Goal: Information Seeking & Learning: Learn about a topic

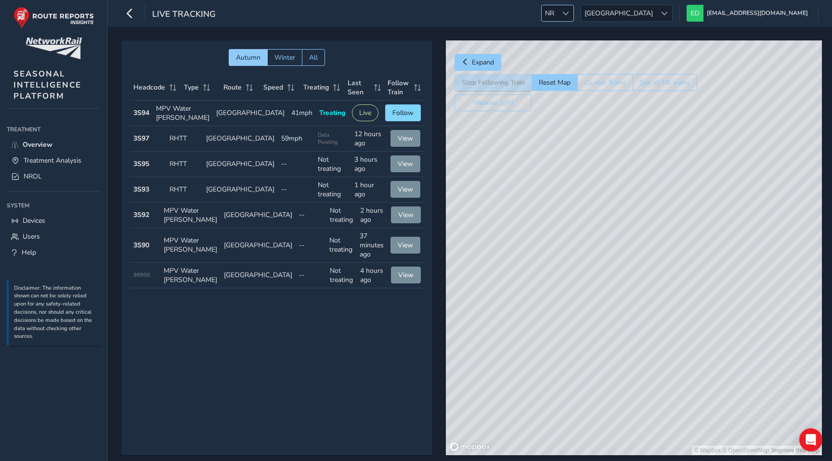
click at [557, 9] on span "NR" at bounding box center [549, 13] width 16 height 16
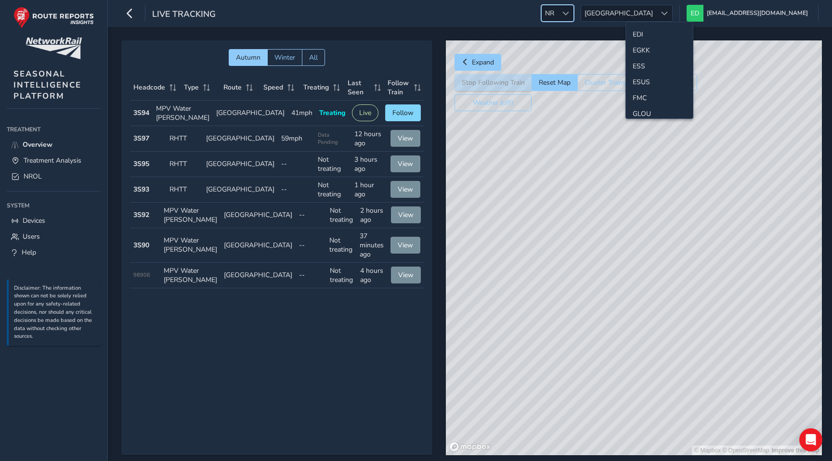
scroll to position [129, 0]
click at [640, 66] on li "ESS" at bounding box center [659, 63] width 67 height 16
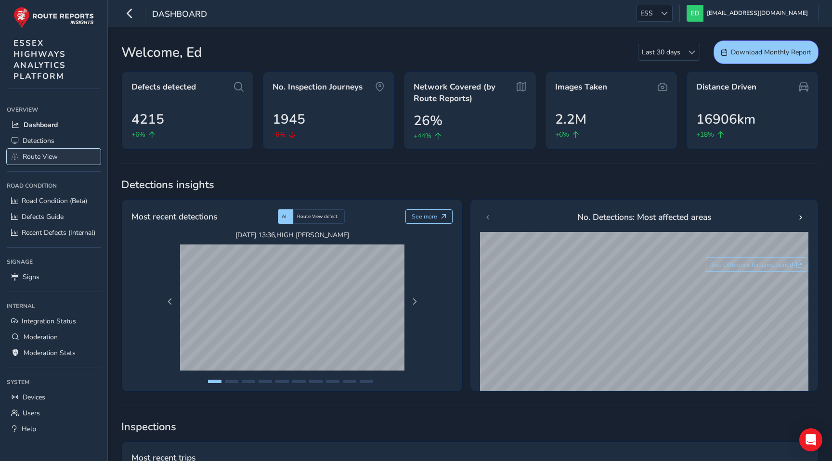
click at [40, 161] on link "Route View" at bounding box center [54, 157] width 94 height 16
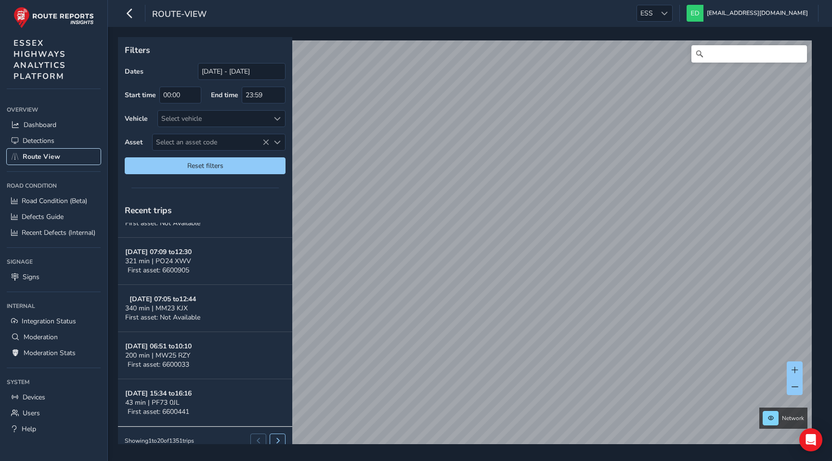
scroll to position [746, 0]
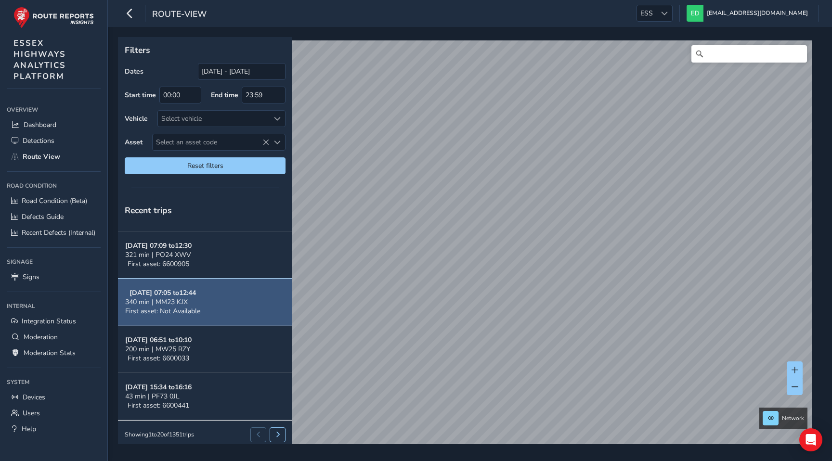
click at [215, 307] on button "Oct 07, 07:05 to 12:44 340 min | MM23 KJX First asset: Not Available" at bounding box center [205, 302] width 174 height 47
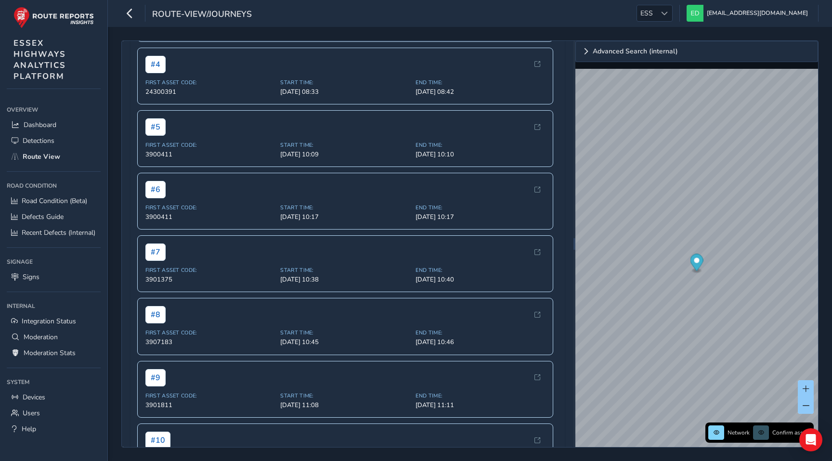
scroll to position [757, 0]
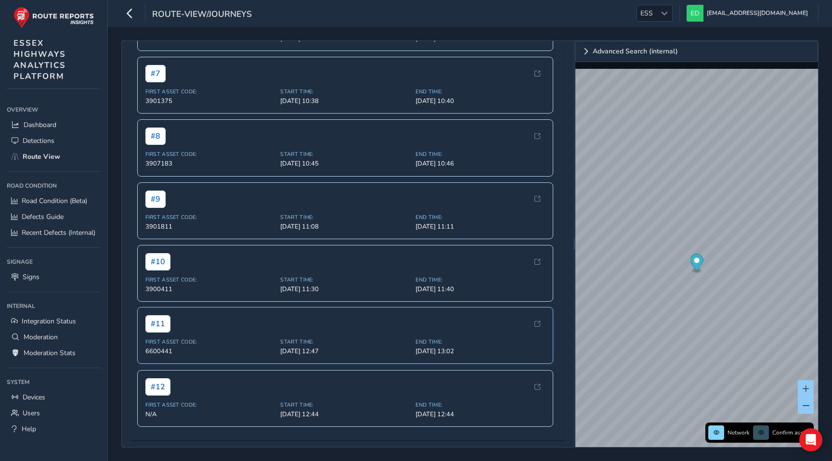
click at [401, 342] on span "Start Time:" at bounding box center [344, 341] width 129 height 7
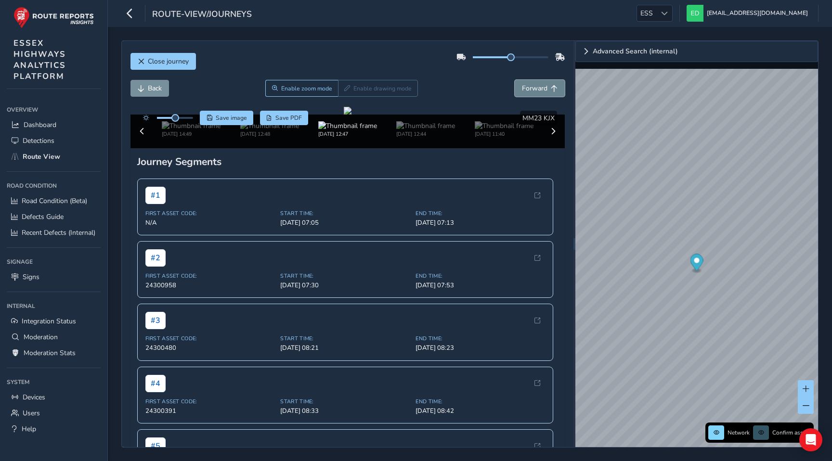
click at [530, 88] on span "Forward" at bounding box center [535, 88] width 26 height 9
click at [538, 92] on span "Forward" at bounding box center [535, 88] width 26 height 9
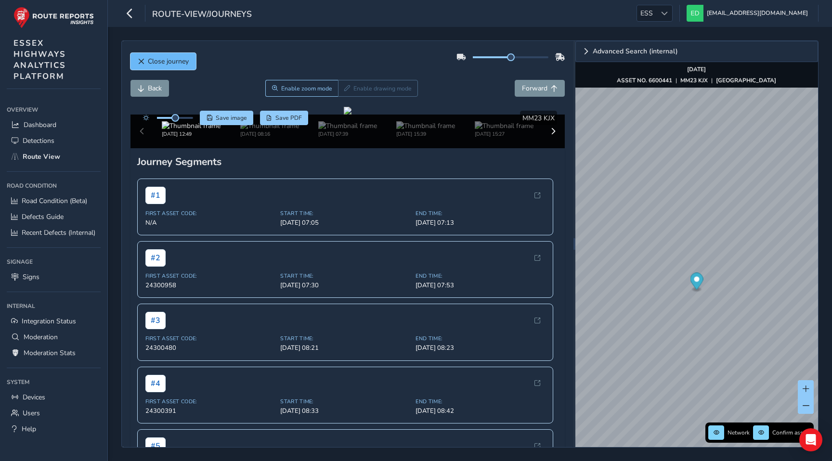
click at [148, 65] on span "Close journey" at bounding box center [168, 61] width 41 height 9
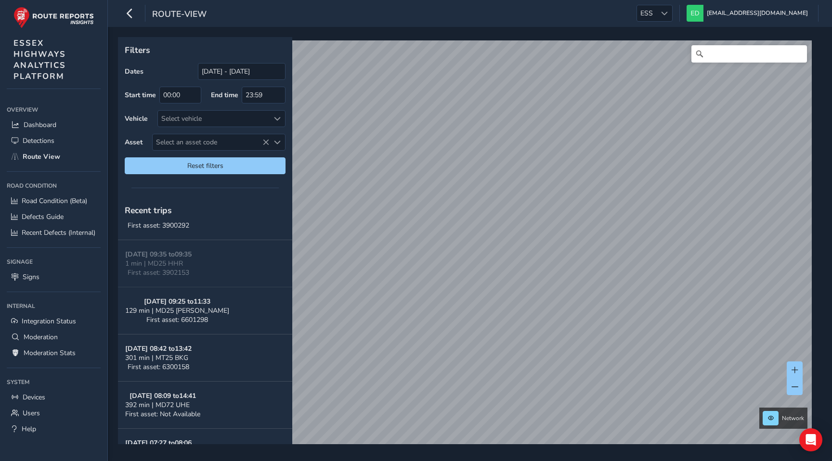
scroll to position [403, 0]
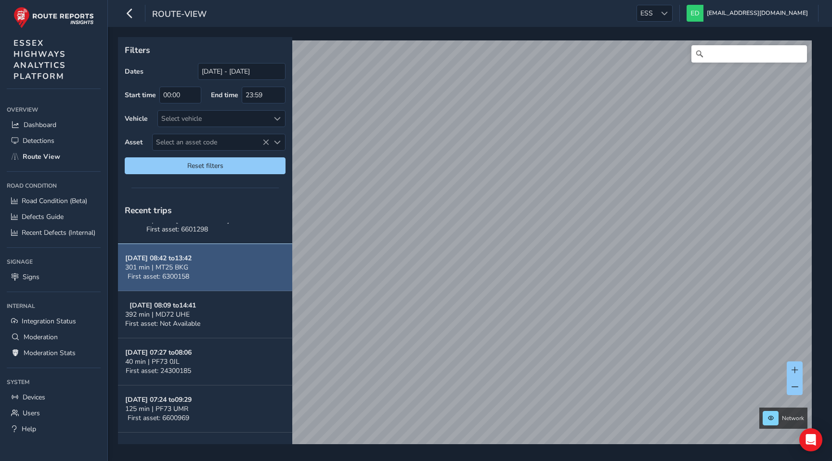
click at [225, 265] on button "Oct 07, 08:42 to 13:42 301 min | MT25 BKG First asset: 6300158" at bounding box center [205, 267] width 174 height 47
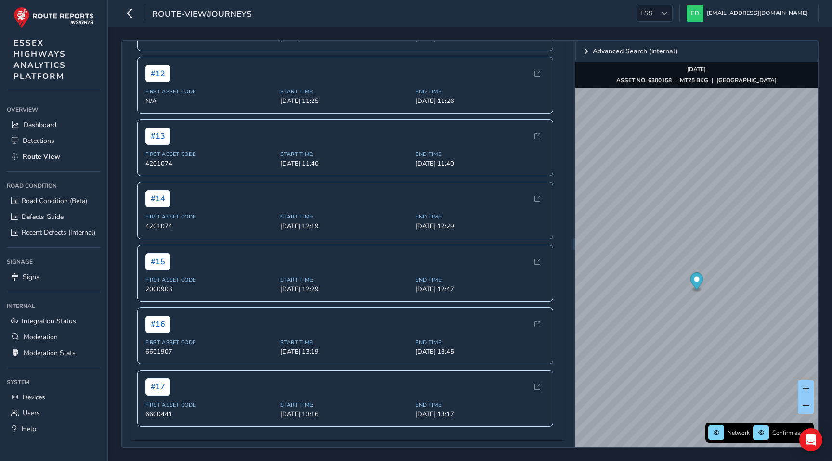
scroll to position [1069, 0]
click at [371, 347] on div "Start Time: Oct 07, 13:19" at bounding box center [344, 346] width 129 height 17
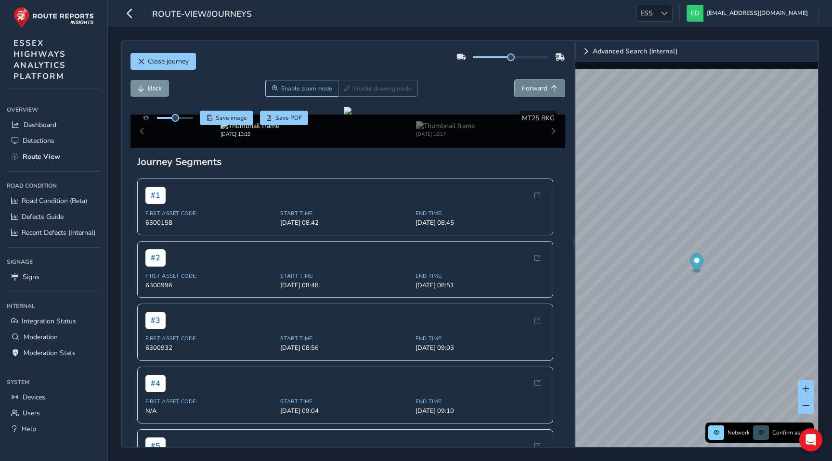
click at [532, 87] on span "Forward" at bounding box center [535, 88] width 26 height 9
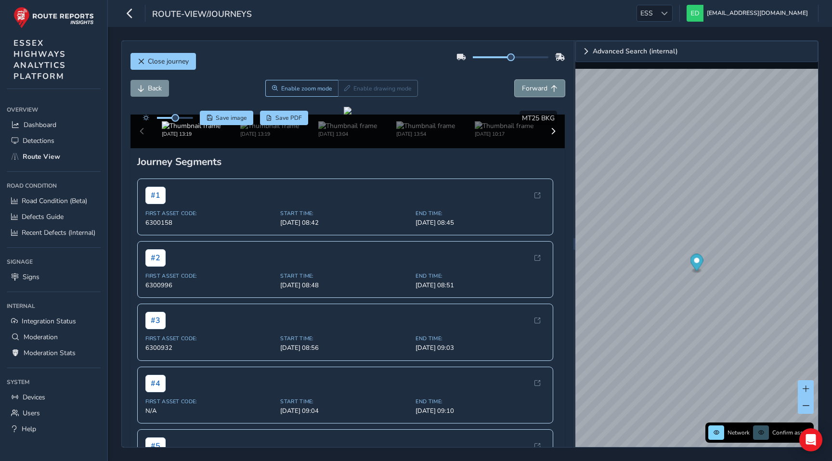
click at [532, 87] on span "Forward" at bounding box center [535, 88] width 26 height 9
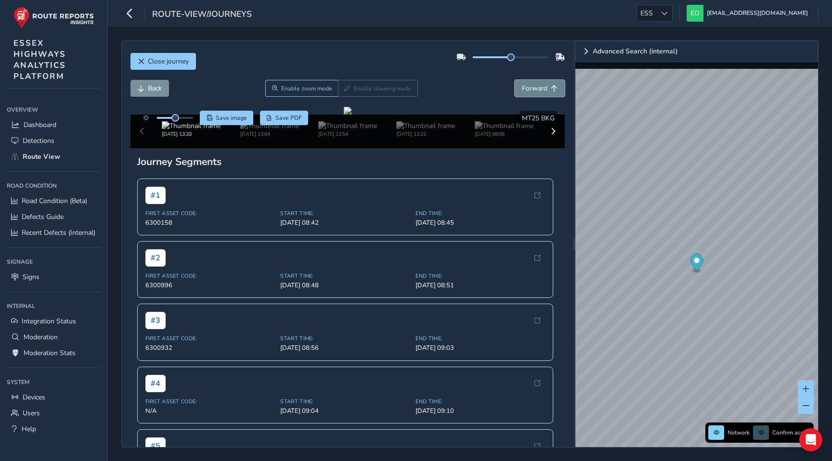
click at [532, 87] on span "Forward" at bounding box center [535, 88] width 26 height 9
drag, startPoint x: 513, startPoint y: 58, endPoint x: 551, endPoint y: 58, distance: 38.0
click at [551, 58] on span at bounding box center [548, 57] width 8 height 8
click at [175, 60] on span "Close journey" at bounding box center [168, 61] width 41 height 9
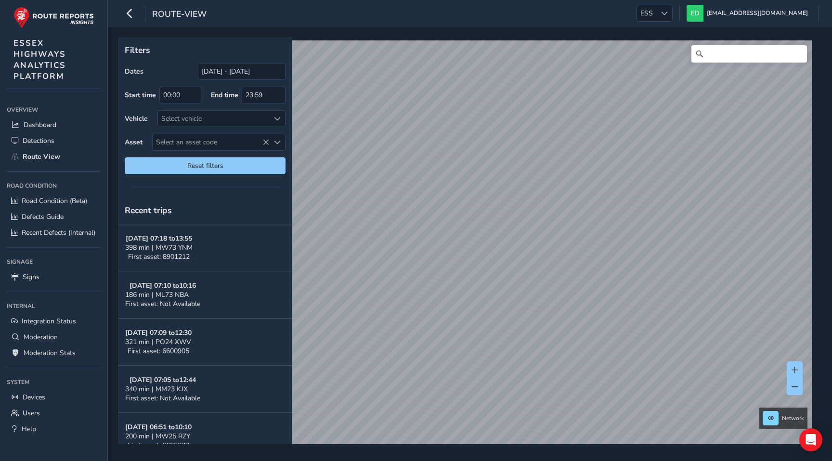
scroll to position [659, 0]
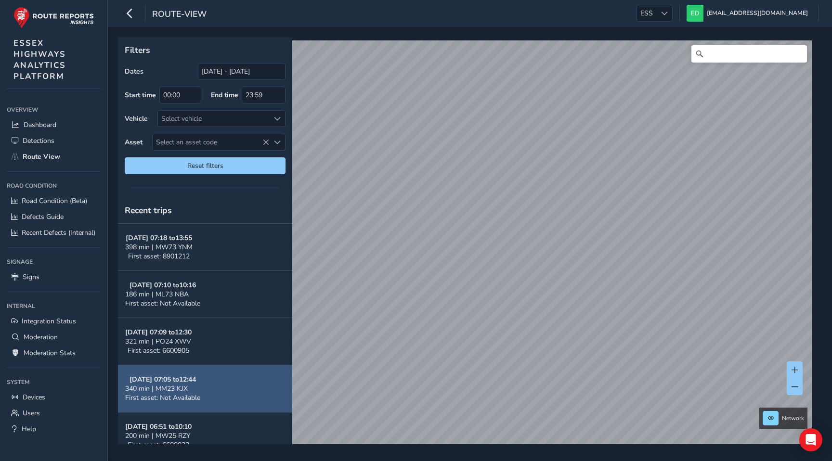
click at [207, 392] on button "Oct 07, 07:05 to 12:44 340 min | MM23 KJX First asset: Not Available" at bounding box center [205, 388] width 174 height 47
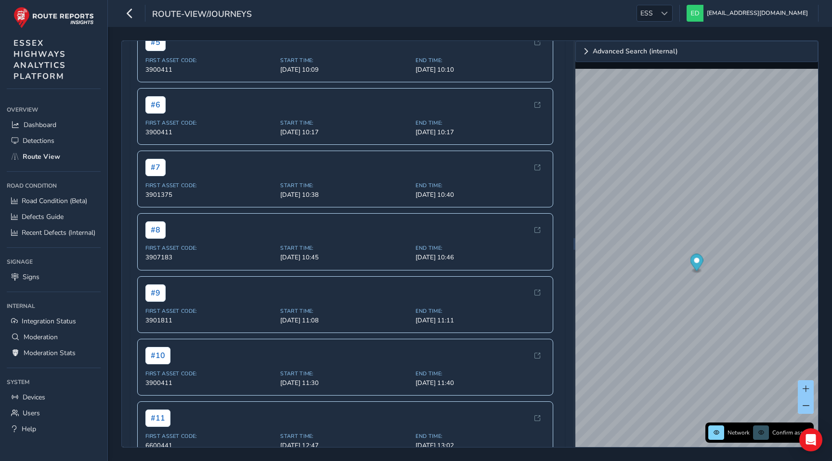
scroll to position [757, 0]
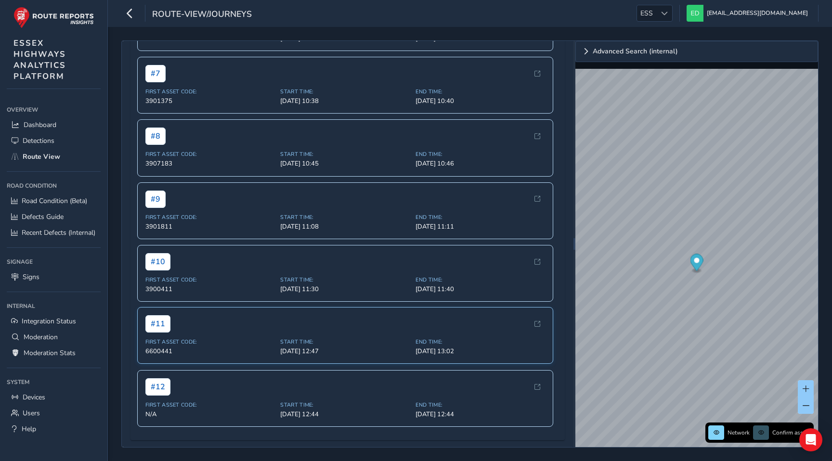
click at [387, 340] on span "Start Time:" at bounding box center [344, 341] width 129 height 7
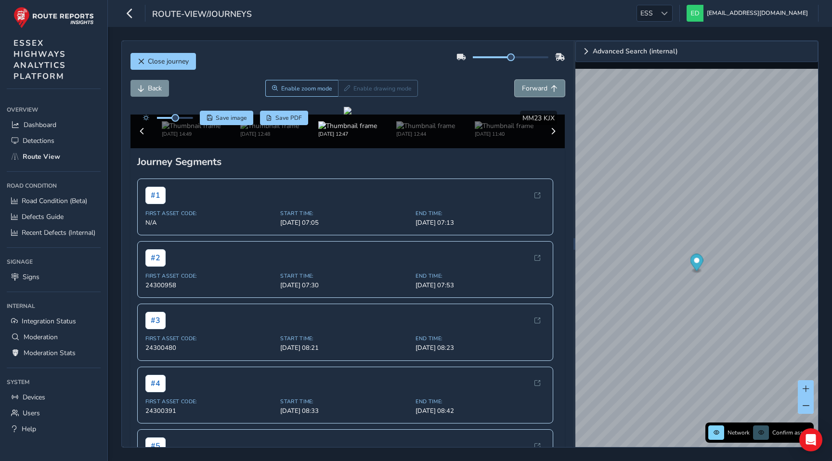
click at [550, 90] on button "Forward" at bounding box center [539, 88] width 50 height 17
drag, startPoint x: 511, startPoint y: 60, endPoint x: 562, endPoint y: 60, distance: 51.0
click at [562, 60] on div at bounding box center [510, 57] width 109 height 15
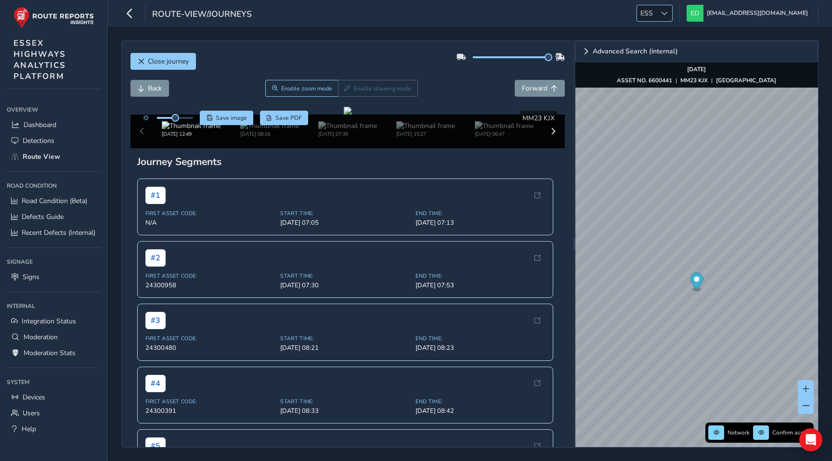
click at [672, 12] on div at bounding box center [664, 13] width 16 height 16
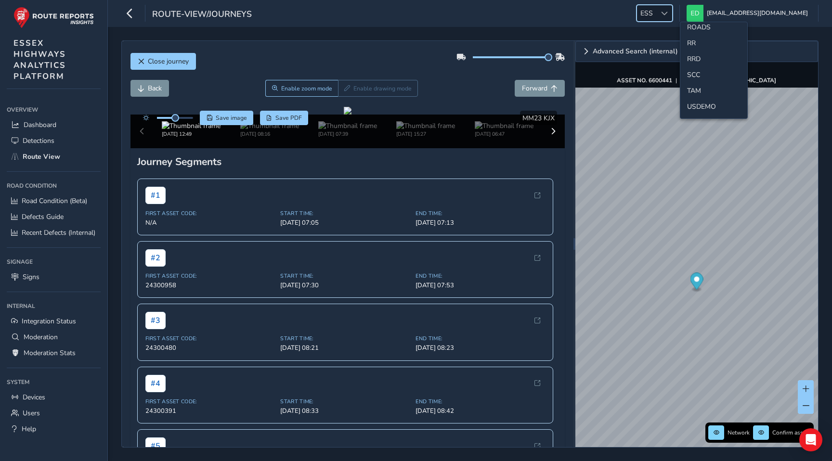
scroll to position [468, 0]
click at [697, 68] on li "SCC" at bounding box center [713, 73] width 67 height 16
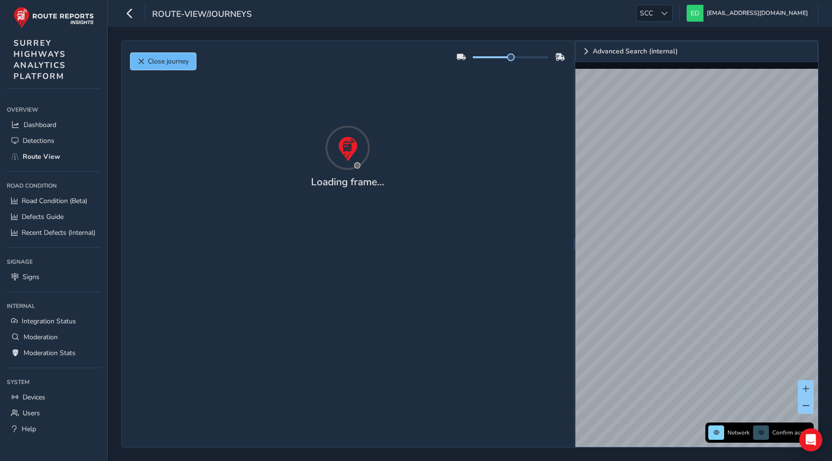
click at [178, 62] on span "Close journey" at bounding box center [168, 61] width 41 height 9
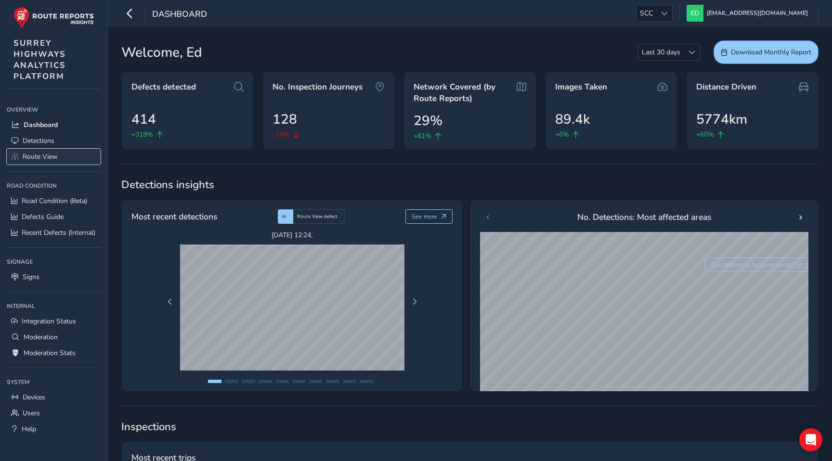
click at [54, 153] on span "Route View" at bounding box center [40, 156] width 35 height 9
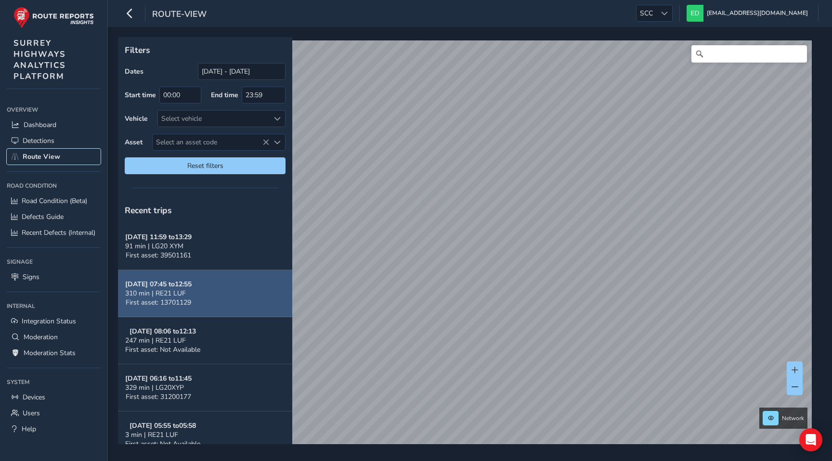
scroll to position [13, 0]
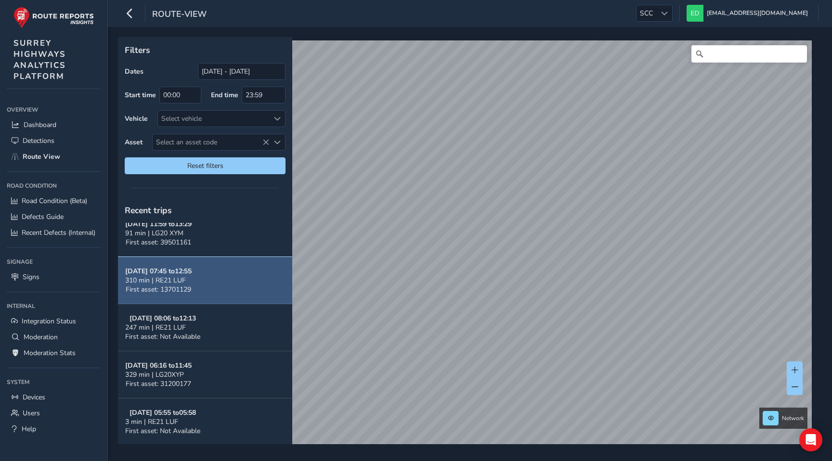
click at [215, 282] on button "Oct 07, 07:45 to 12:55 310 min | RE21 LUF First asset: 13701129" at bounding box center [205, 280] width 174 height 47
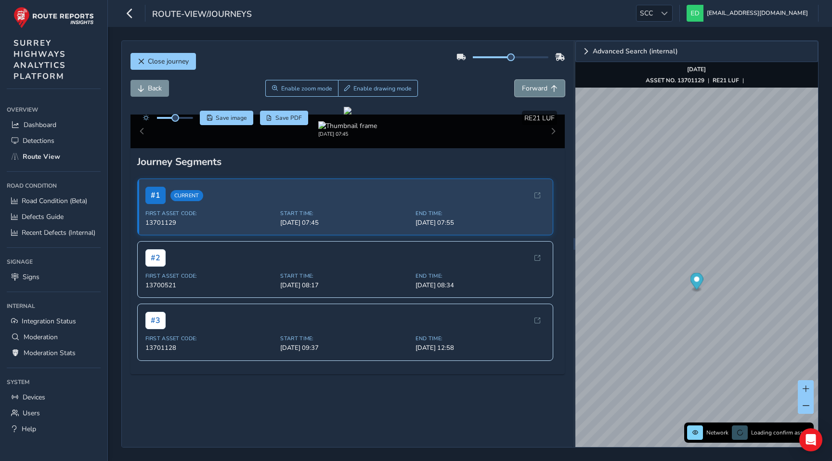
click at [528, 82] on button "Forward" at bounding box center [539, 88] width 50 height 17
drag, startPoint x: 509, startPoint y: 55, endPoint x: 556, endPoint y: 55, distance: 47.2
click at [556, 55] on div at bounding box center [510, 57] width 109 height 15
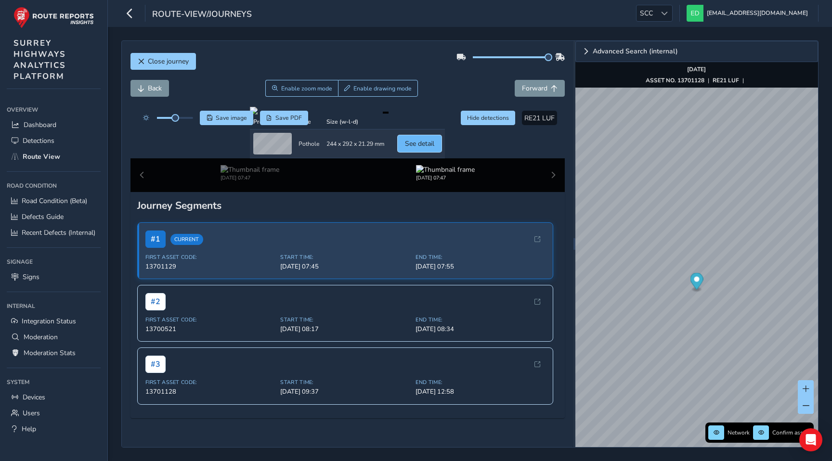
click at [434, 148] on span "See detail" at bounding box center [419, 143] width 29 height 9
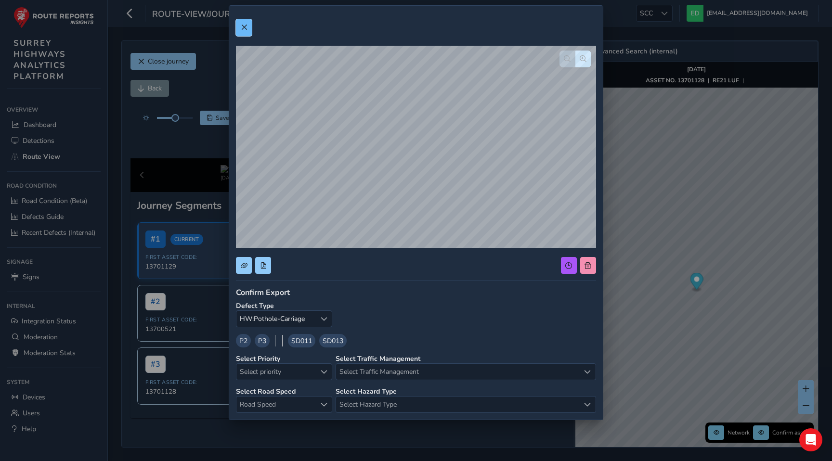
click at [245, 26] on span at bounding box center [244, 27] width 7 height 7
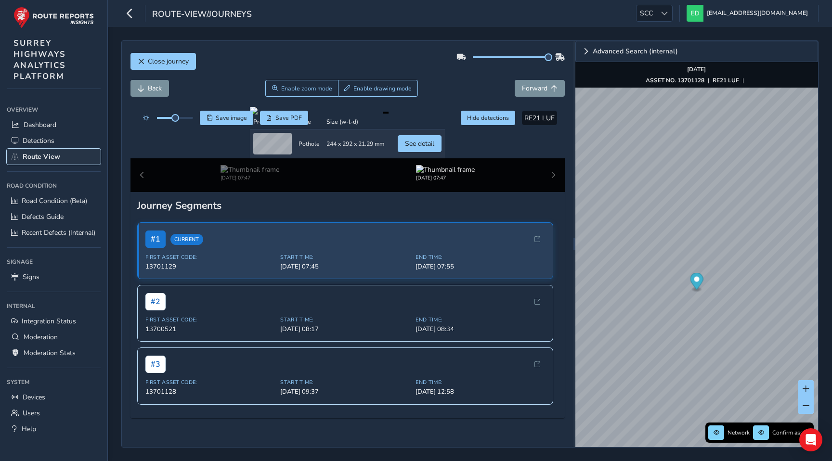
click at [45, 155] on span "Route View" at bounding box center [42, 156] width 38 height 9
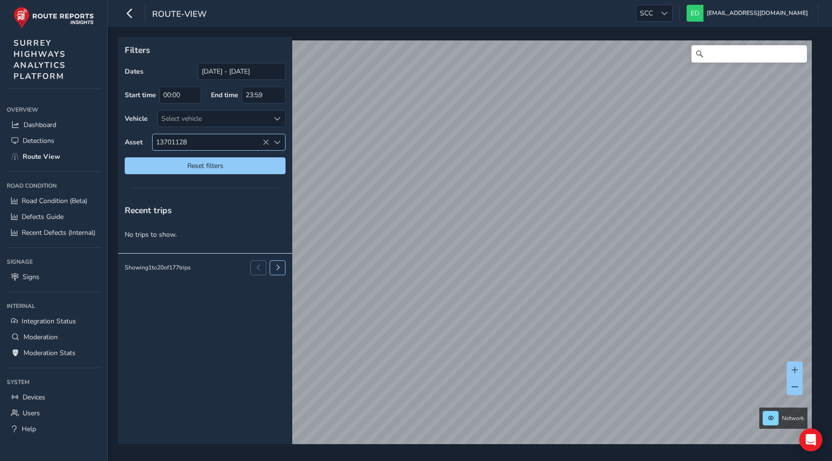
click at [267, 141] on icon at bounding box center [265, 142] width 7 height 7
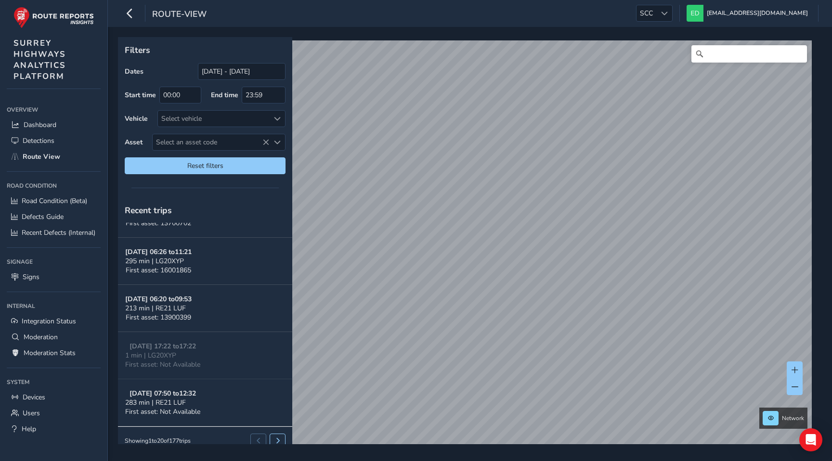
scroll to position [751, 0]
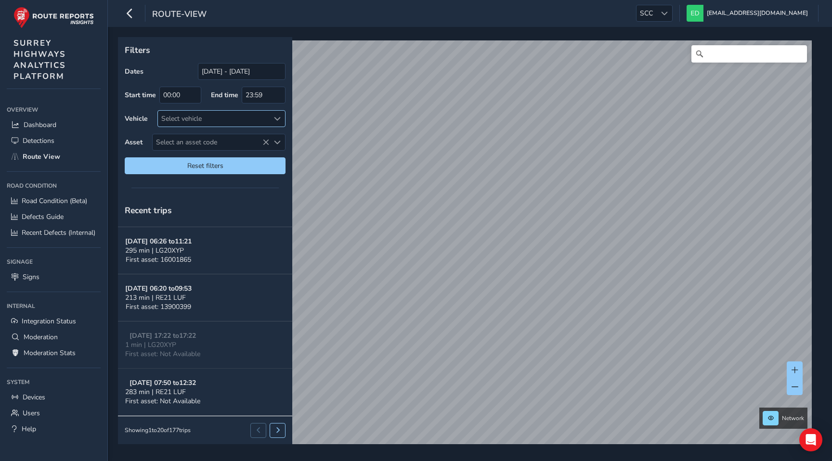
click at [247, 120] on div "Select vehicle" at bounding box center [213, 119] width 111 height 16
type input "lod"
click at [193, 160] on span "RE21 LOD" at bounding box center [192, 162] width 31 height 9
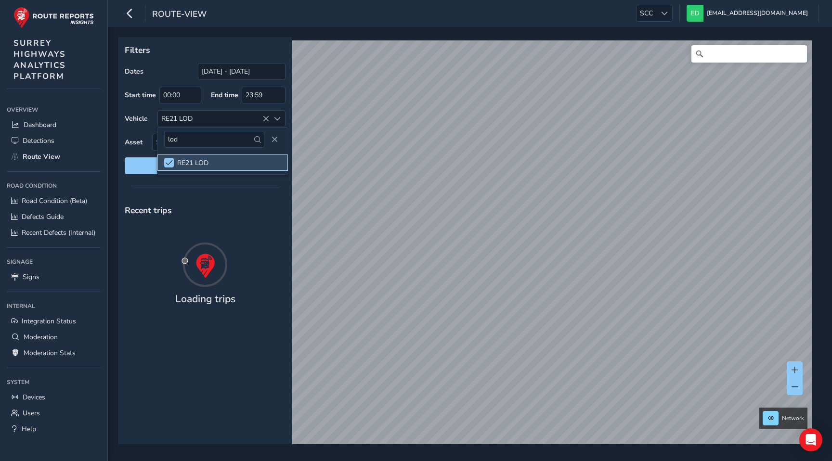
scroll to position [0, 0]
click at [231, 325] on div "Recent trips No trips to show." at bounding box center [205, 321] width 174 height 246
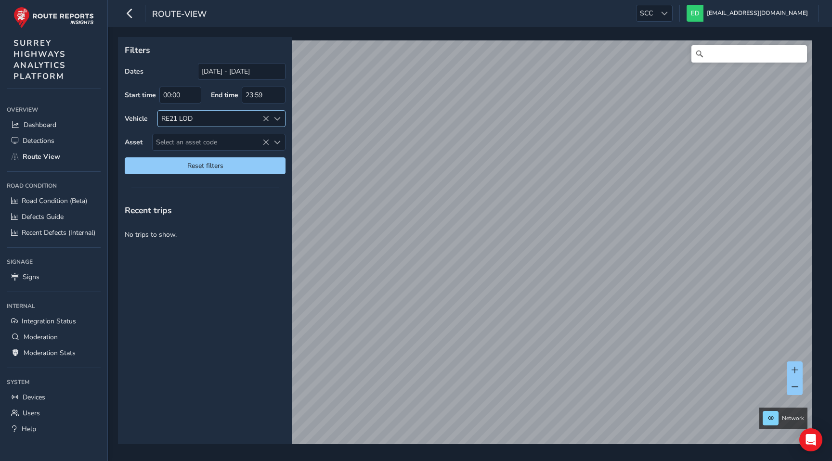
click at [265, 116] on icon at bounding box center [265, 119] width 7 height 7
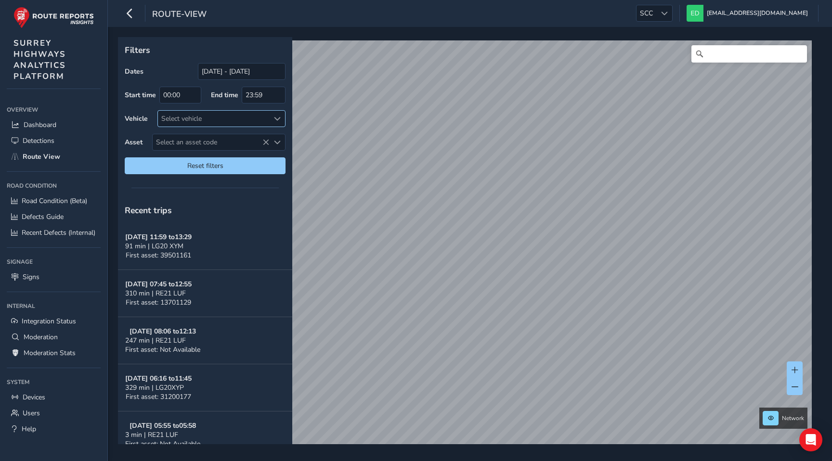
click at [269, 120] on div at bounding box center [277, 119] width 16 height 16
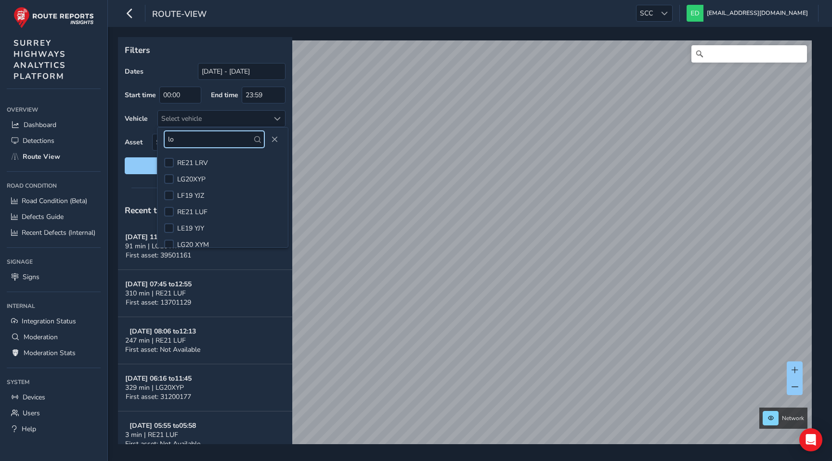
type input "l"
type input "xym"
click at [170, 163] on div at bounding box center [169, 163] width 10 height 10
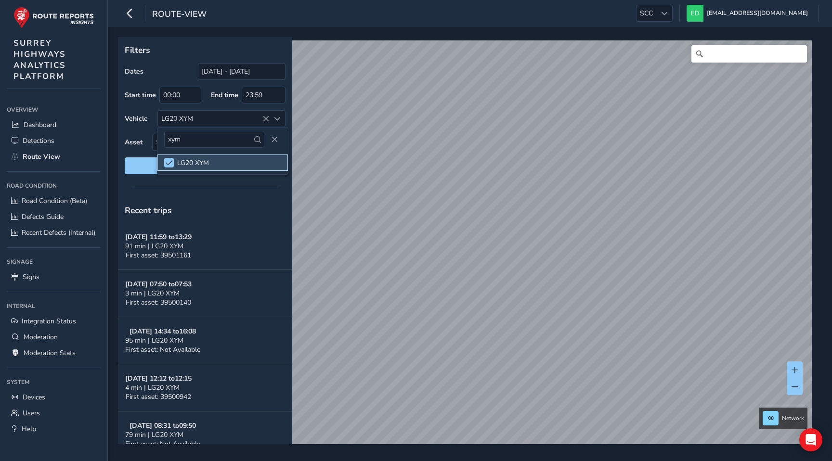
click at [174, 248] on span "91 min | LG20 XYM" at bounding box center [154, 246] width 58 height 9
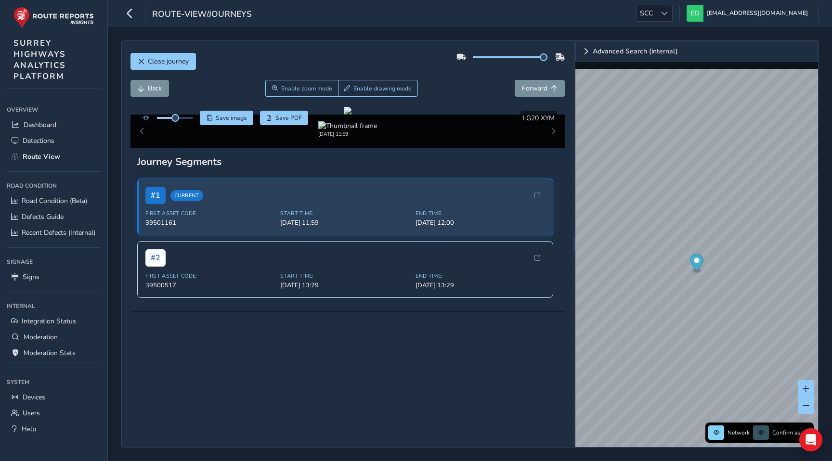
drag, startPoint x: 511, startPoint y: 56, endPoint x: 560, endPoint y: 56, distance: 49.1
click at [560, 56] on div at bounding box center [510, 57] width 109 height 15
click at [544, 83] on button "Forward" at bounding box center [539, 88] width 50 height 17
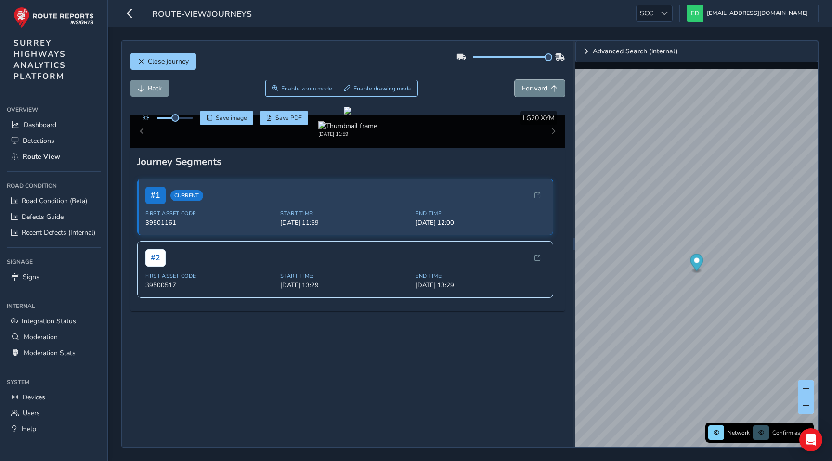
click at [544, 83] on button "Forward" at bounding box center [539, 88] width 50 height 17
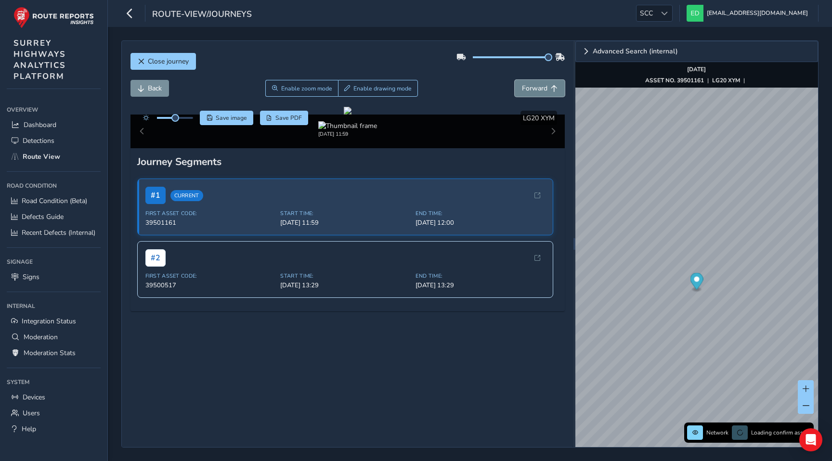
click at [544, 83] on button "Forward" at bounding box center [539, 88] width 50 height 17
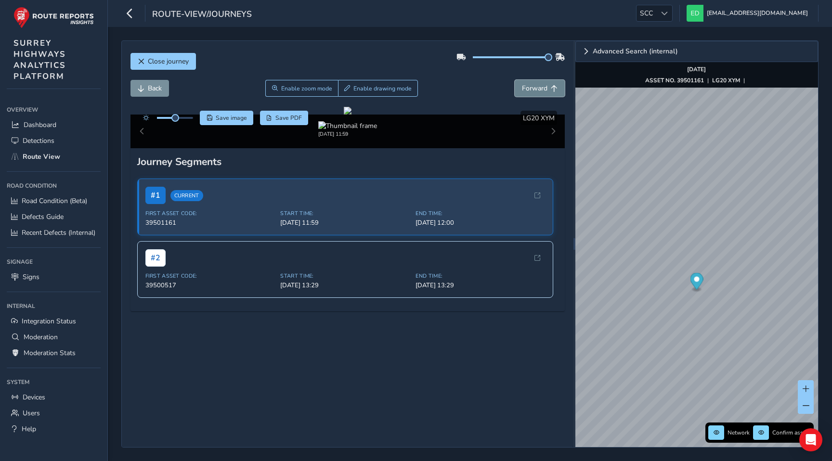
click at [544, 83] on button "Forward" at bounding box center [539, 88] width 50 height 17
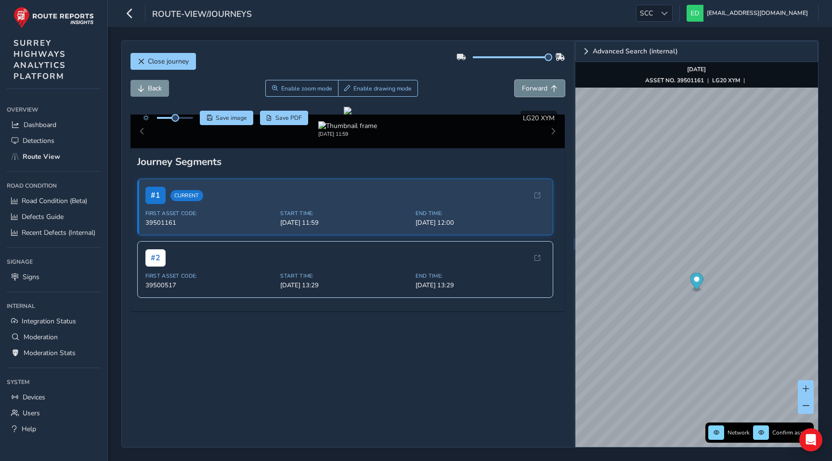
click at [544, 83] on button "Forward" at bounding box center [539, 88] width 50 height 17
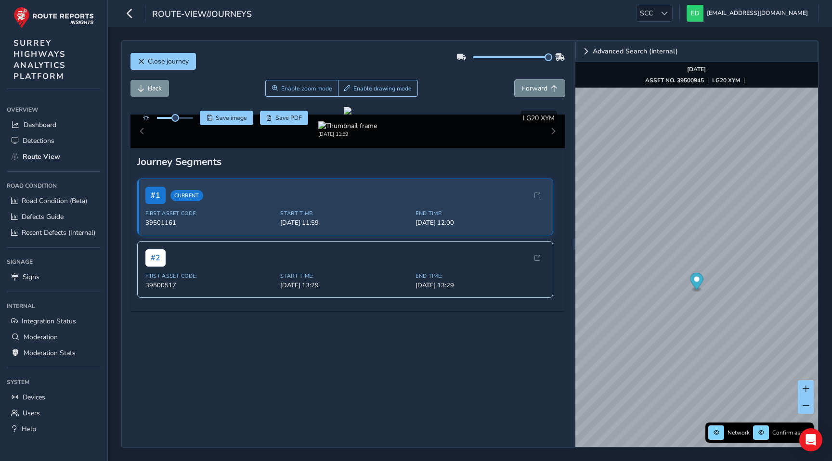
click at [544, 83] on button "Forward" at bounding box center [539, 88] width 50 height 17
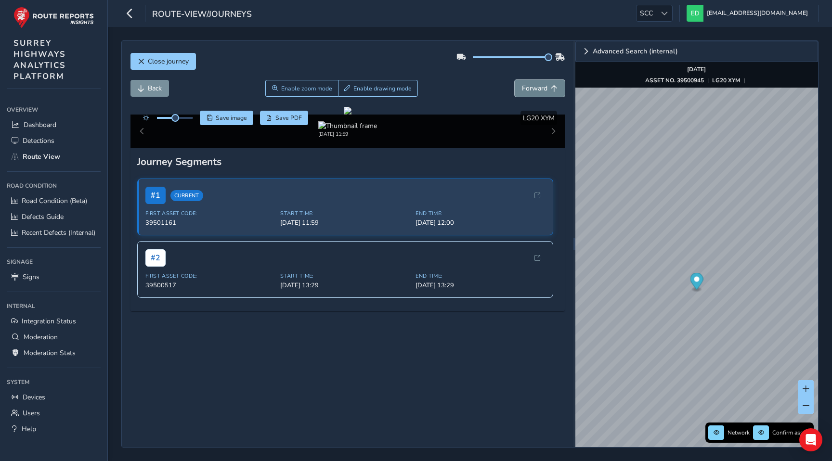
click at [544, 83] on button "Forward" at bounding box center [539, 88] width 50 height 17
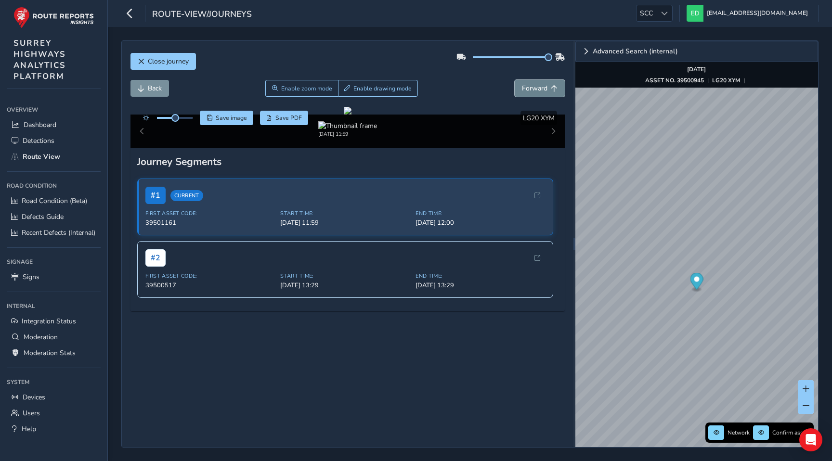
click at [544, 83] on button "Forward" at bounding box center [539, 88] width 50 height 17
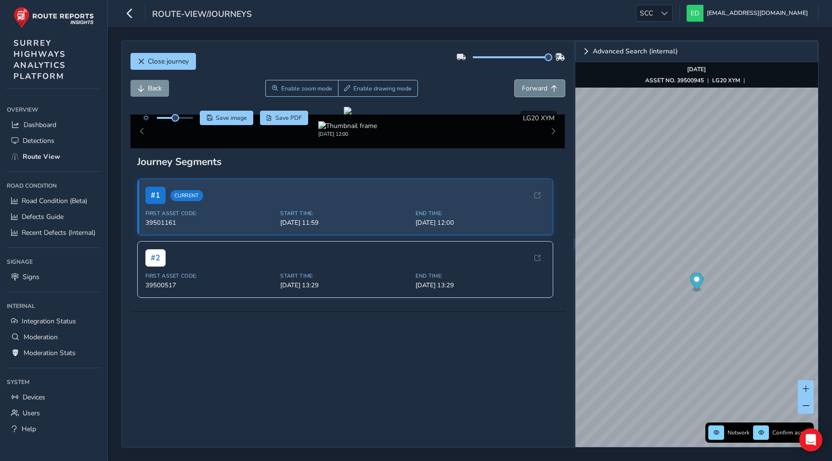
click at [544, 83] on button "Forward" at bounding box center [539, 88] width 50 height 17
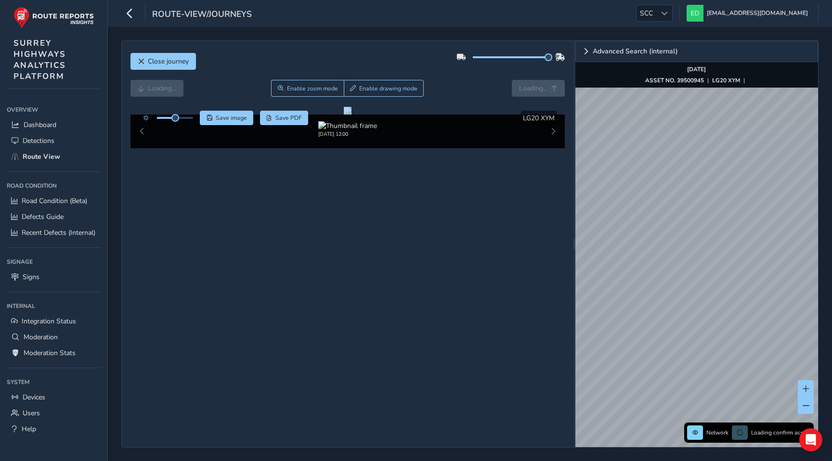
click at [544, 83] on div "Loading... Enable zoom mode Enable drawing mode Loading..." at bounding box center [347, 88] width 435 height 17
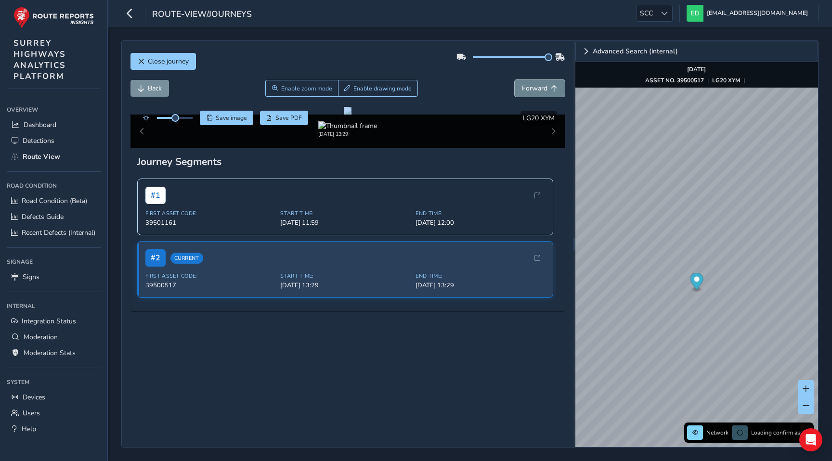
click at [544, 83] on button "Forward" at bounding box center [539, 88] width 50 height 17
click at [544, 83] on div "Back Enable zoom mode Enable drawing mode Forward" at bounding box center [347, 88] width 435 height 17
click at [155, 56] on button "Close journey" at bounding box center [162, 61] width 65 height 17
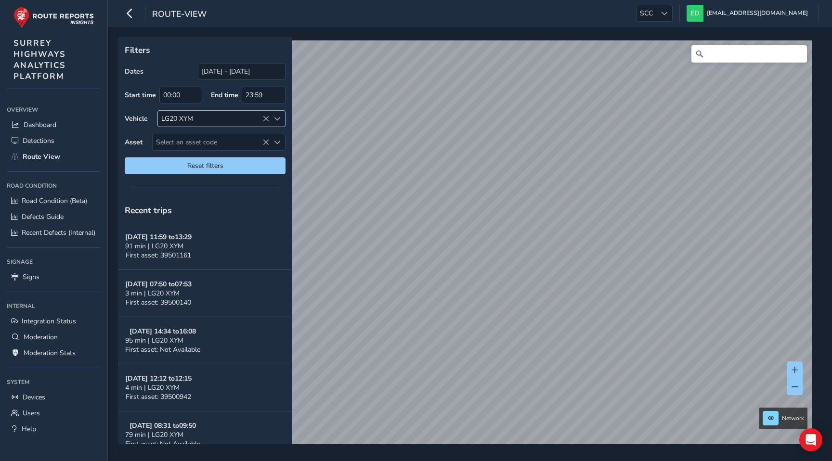
click at [265, 117] on icon at bounding box center [265, 119] width 7 height 7
click at [656, 12] on span "SCC" at bounding box center [646, 13] width 20 height 16
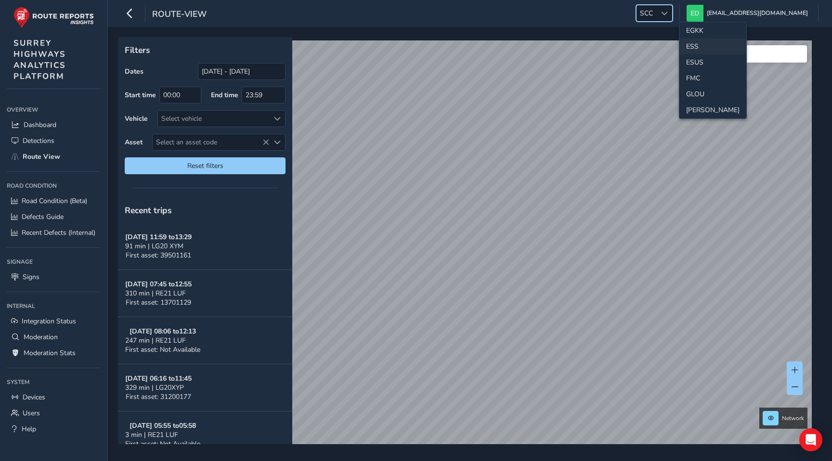
scroll to position [148, 0]
click at [696, 90] on li "GLOU" at bounding box center [712, 92] width 67 height 16
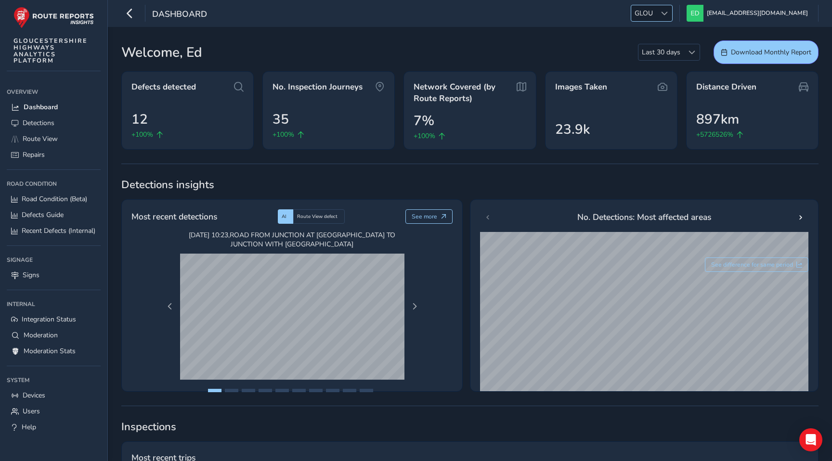
click at [656, 14] on span "GLOU" at bounding box center [643, 13] width 25 height 16
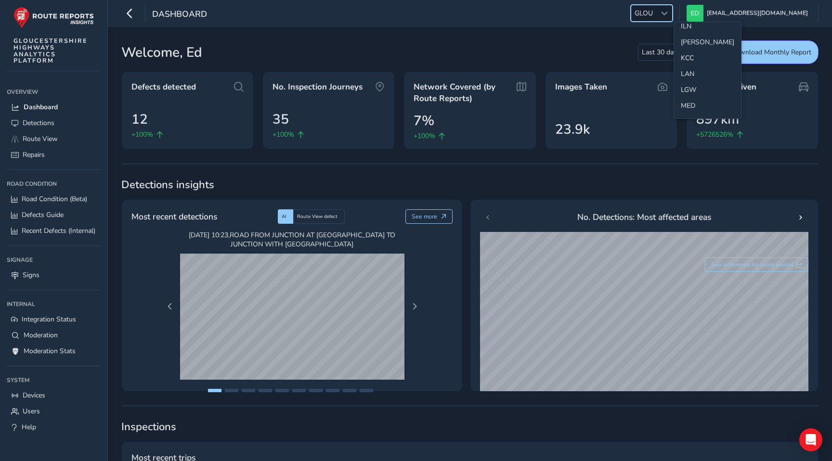
scroll to position [263, 0]
click at [686, 75] on li "LAN" at bounding box center [707, 72] width 67 height 16
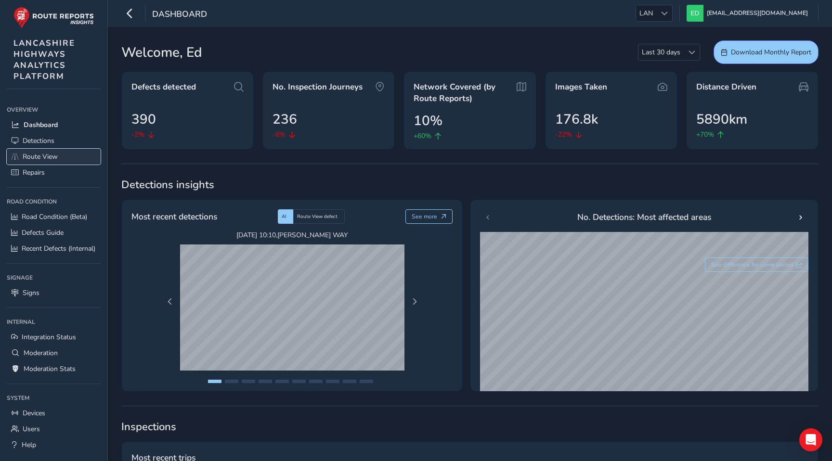
click at [42, 155] on span "Route View" at bounding box center [40, 156] width 35 height 9
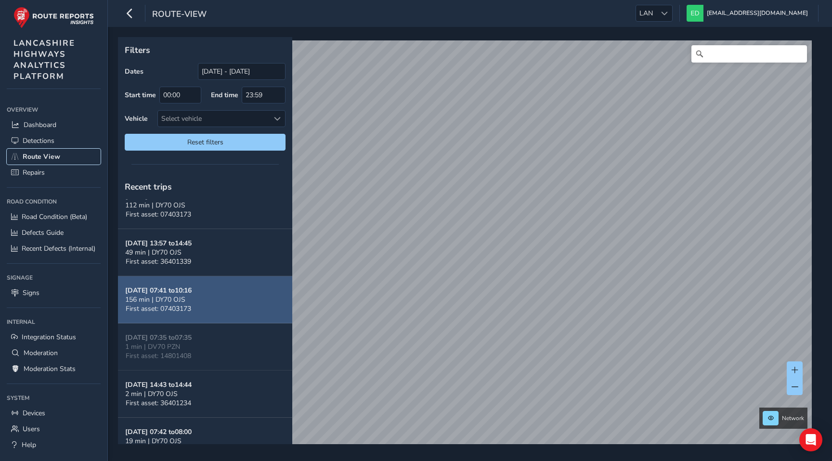
scroll to position [65, 0]
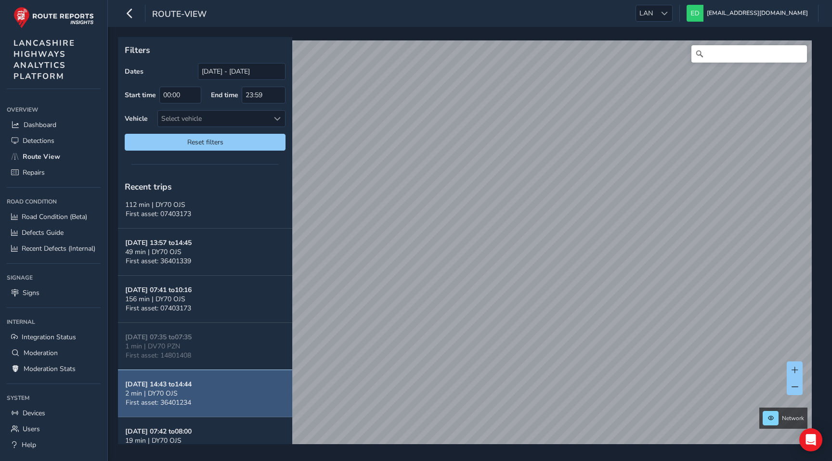
click at [196, 370] on button "Oct 03, 14:43 to 14:44 2 min | DY70 OJS First asset: 36401234" at bounding box center [205, 393] width 174 height 47
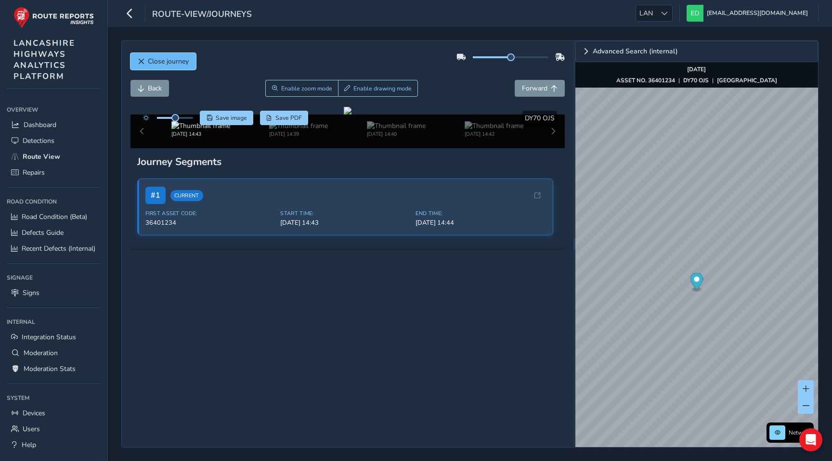
click at [166, 58] on span "Close journey" at bounding box center [168, 61] width 41 height 9
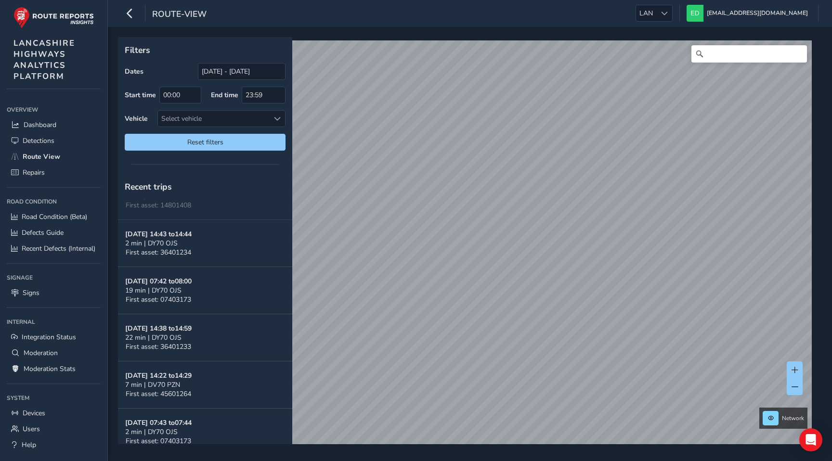
scroll to position [344, 0]
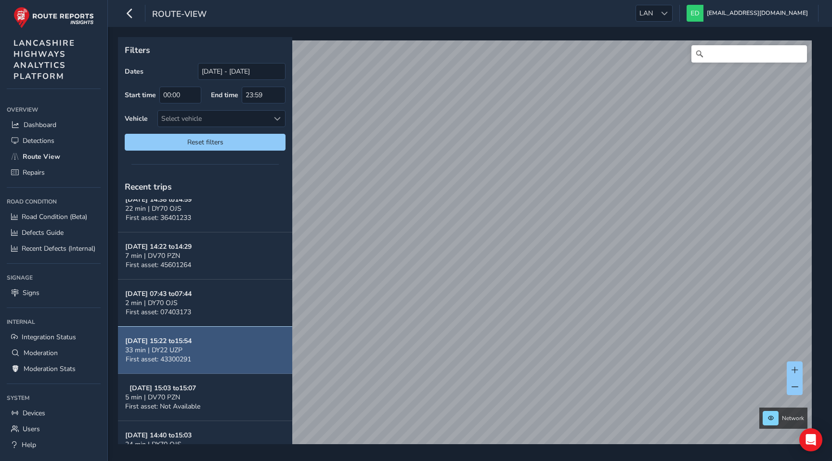
click at [224, 350] on button "Oct 01, 15:22 to 15:54 33 min | DY22 UZP First asset: 43300291" at bounding box center [205, 350] width 174 height 47
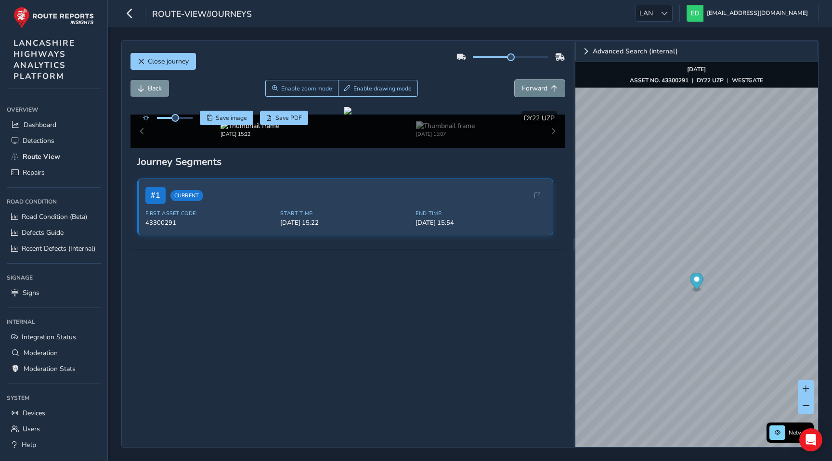
click at [533, 82] on button "Forward" at bounding box center [539, 88] width 50 height 17
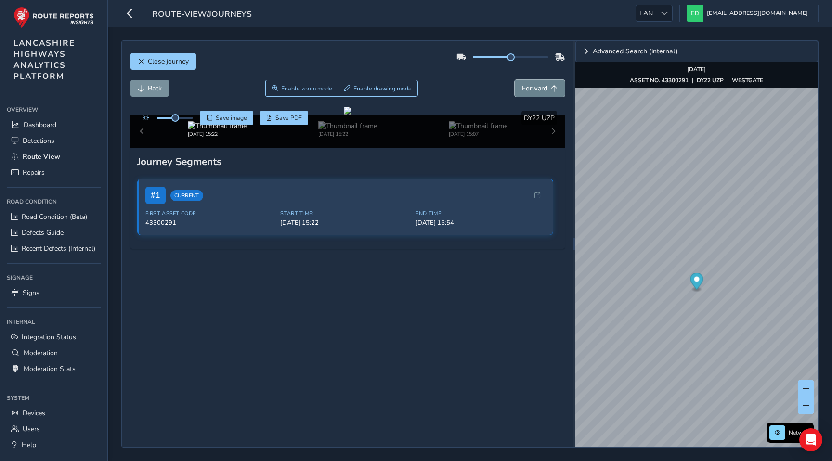
click at [533, 82] on button "Forward" at bounding box center [539, 88] width 50 height 17
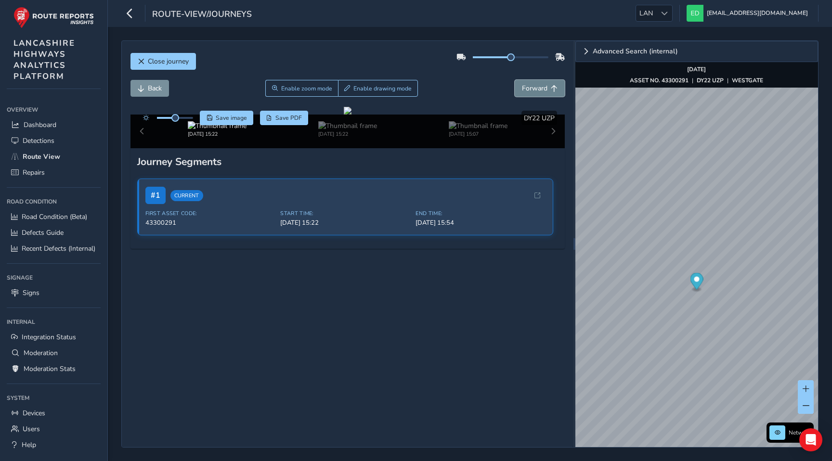
click at [533, 82] on button "Forward" at bounding box center [539, 88] width 50 height 17
click at [531, 84] on span "Forward" at bounding box center [535, 88] width 26 height 9
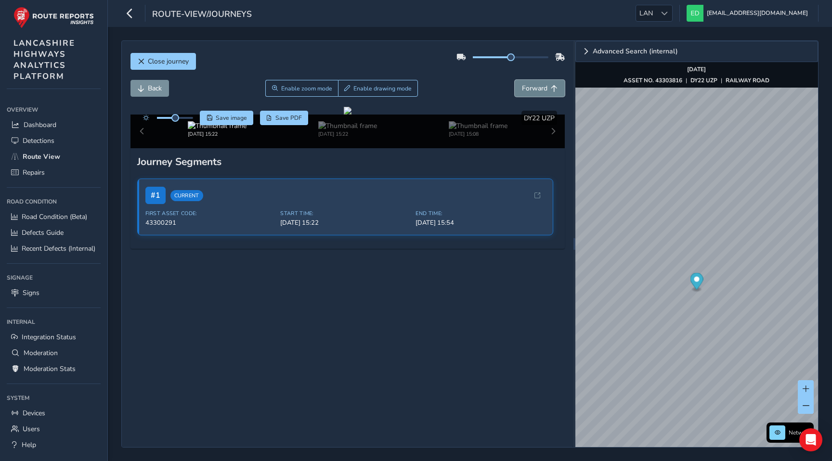
click at [531, 84] on span "Forward" at bounding box center [535, 88] width 26 height 9
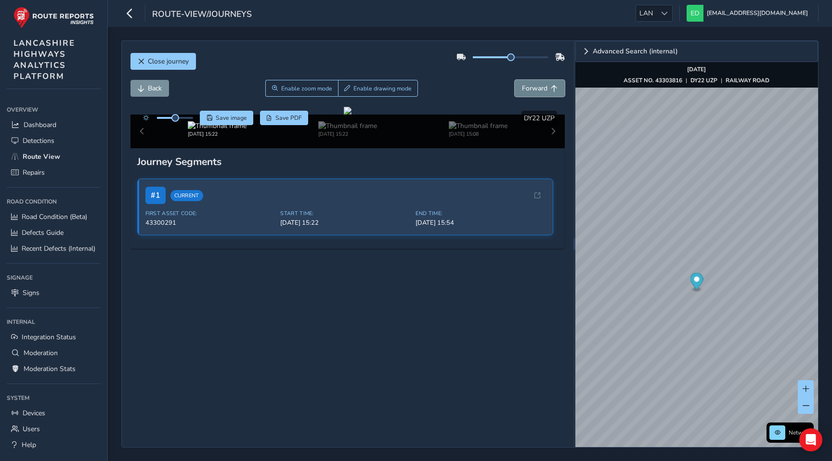
click at [531, 84] on span "Forward" at bounding box center [535, 88] width 26 height 9
drag, startPoint x: 509, startPoint y: 56, endPoint x: 550, endPoint y: 56, distance: 40.4
click at [550, 56] on span at bounding box center [547, 57] width 8 height 8
click at [174, 120] on span at bounding box center [174, 118] width 8 height 8
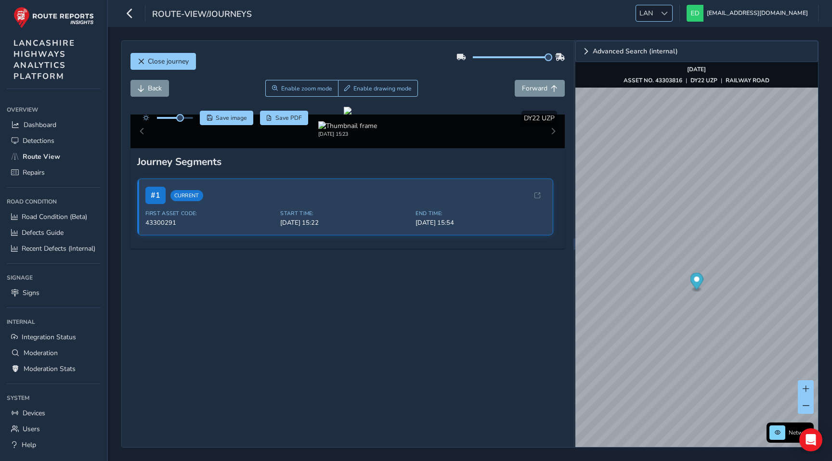
click at [672, 17] on div at bounding box center [664, 13] width 16 height 16
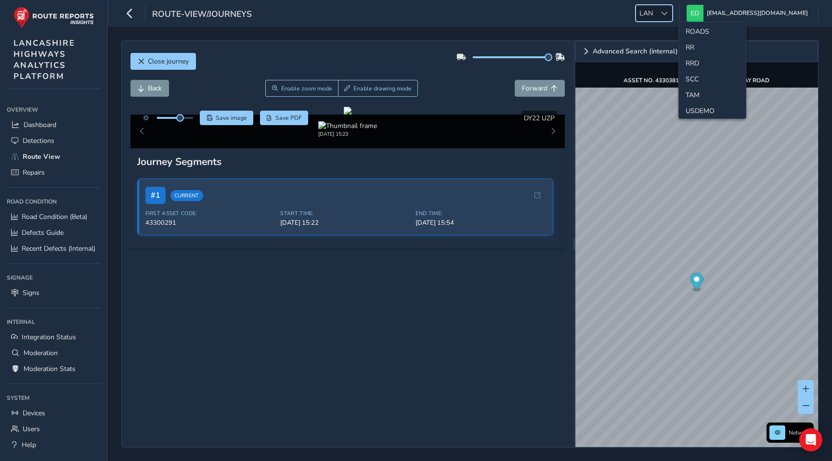
scroll to position [463, 0]
click at [697, 79] on li "SCC" at bounding box center [712, 79] width 67 height 16
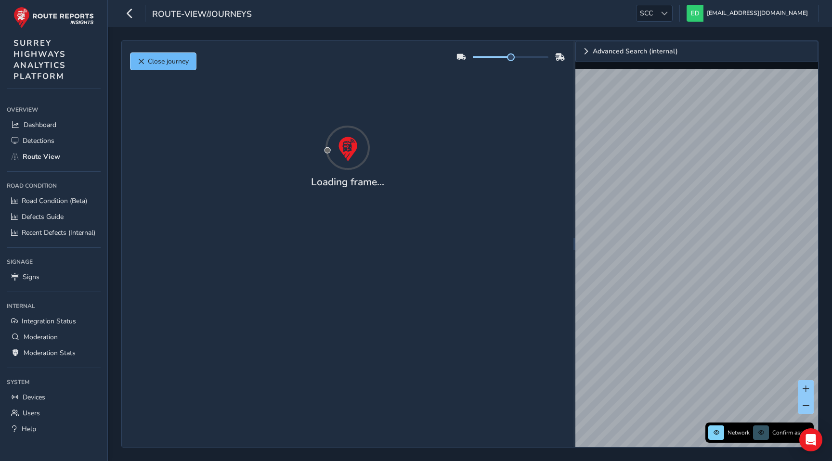
click at [161, 58] on span "Close journey" at bounding box center [168, 61] width 41 height 9
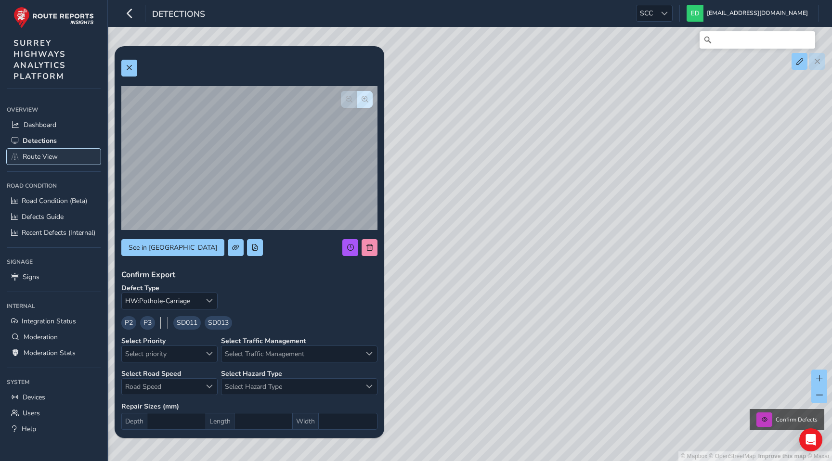
click at [52, 157] on span "Route View" at bounding box center [40, 156] width 35 height 9
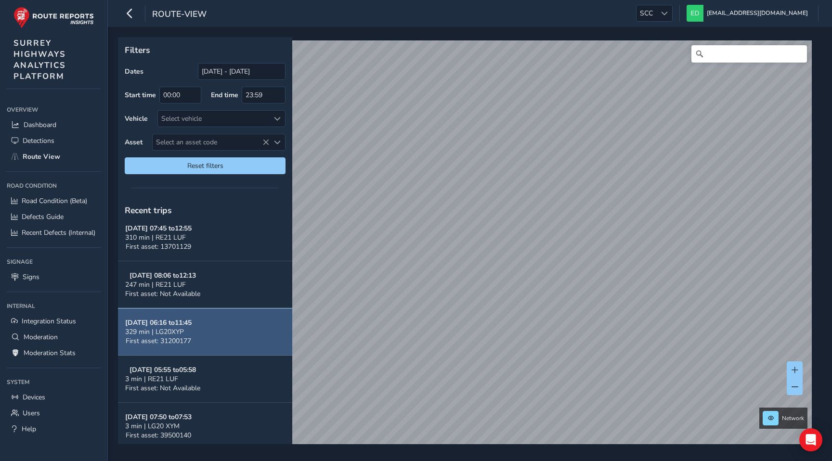
scroll to position [112, 0]
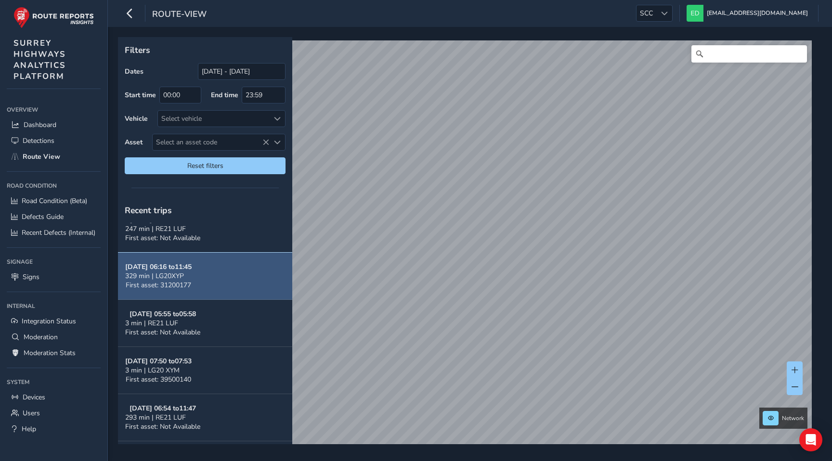
click at [213, 280] on button "[DATE] 06:16 to 11:45 329 min | LG20XYP First asset: 31200177" at bounding box center [205, 276] width 174 height 47
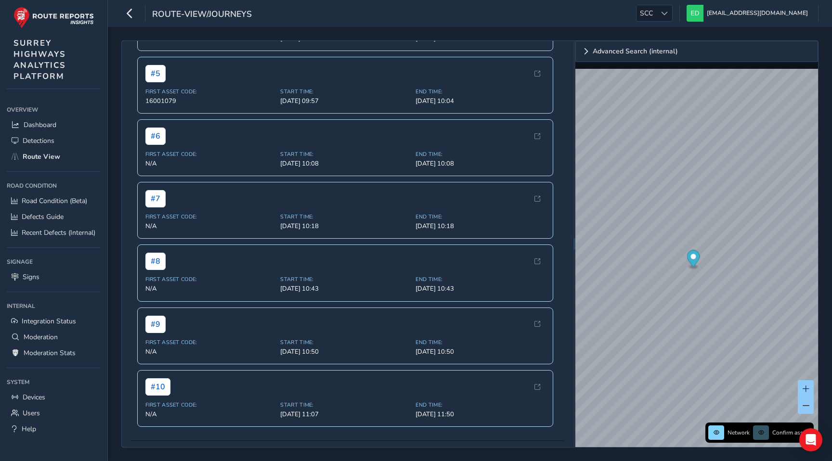
scroll to position [632, 0]
click at [360, 401] on span "Start Time:" at bounding box center [344, 404] width 129 height 7
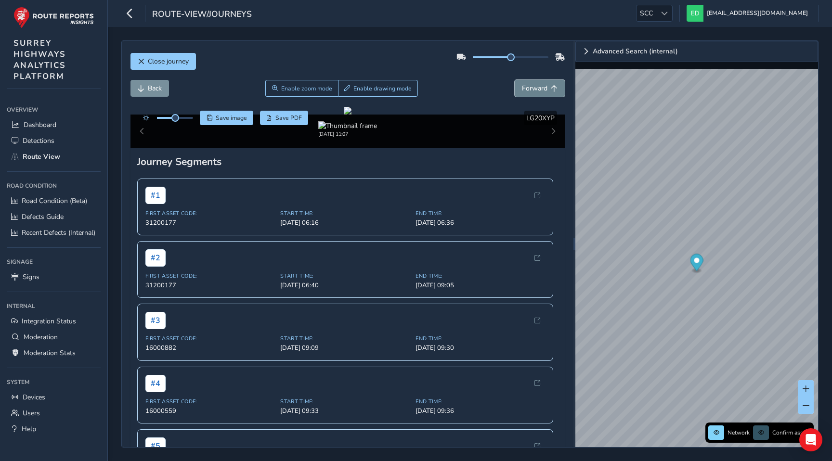
click at [536, 86] on span "Forward" at bounding box center [535, 88] width 26 height 9
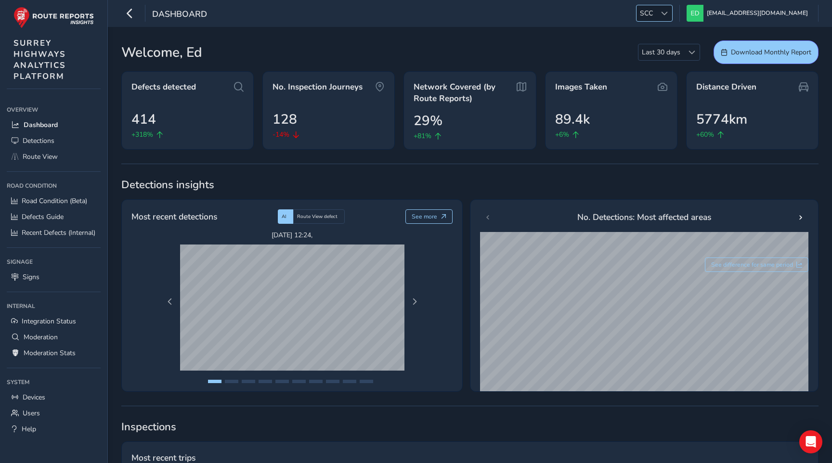
click at [656, 10] on span "SCC" at bounding box center [646, 13] width 20 height 16
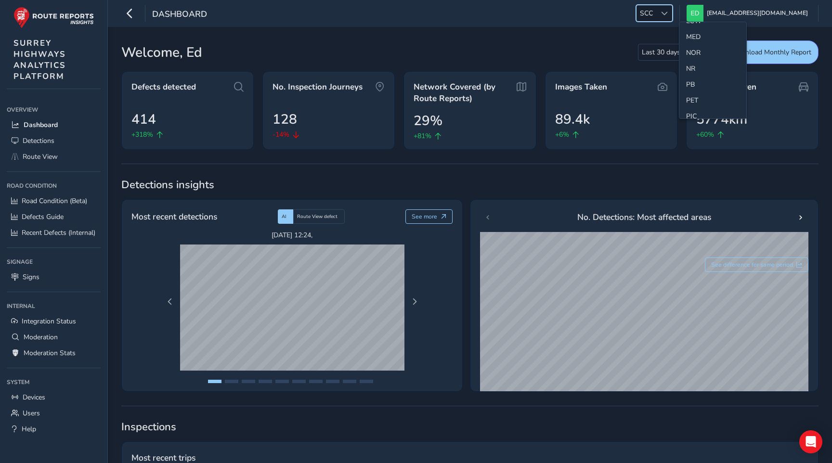
scroll to position [314, 0]
click at [695, 80] on li "NR" at bounding box center [712, 85] width 67 height 16
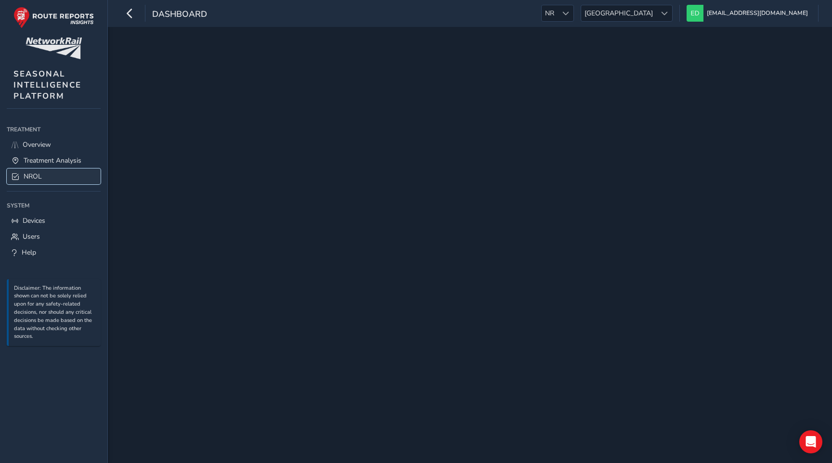
click at [53, 177] on link "NROL" at bounding box center [54, 176] width 94 height 16
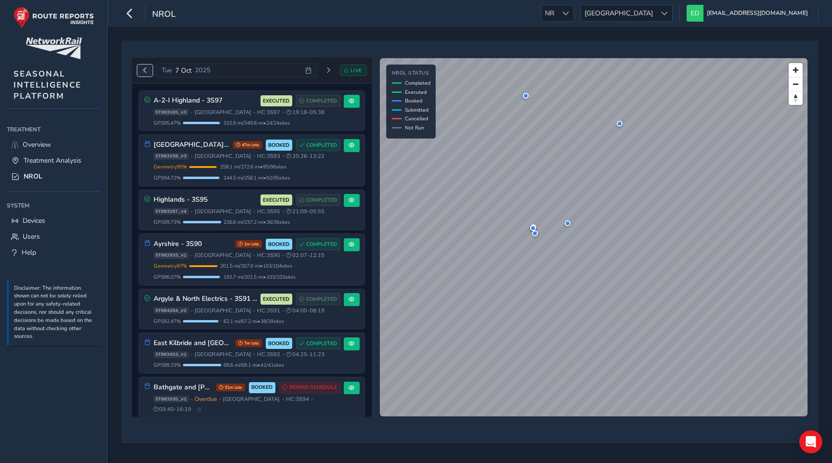
click at [144, 70] on span "Previous day" at bounding box center [145, 70] width 6 height 6
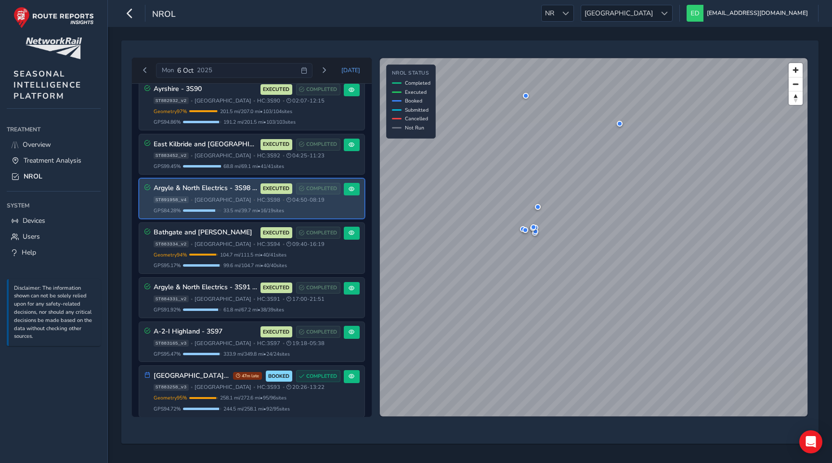
scroll to position [219, 0]
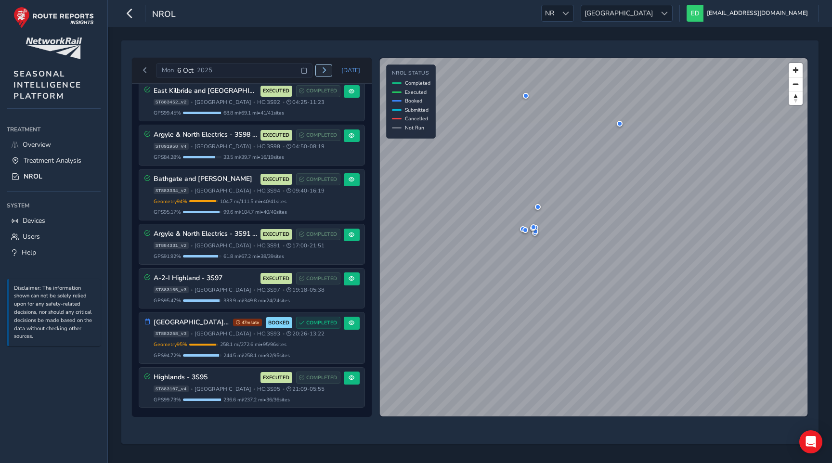
click at [327, 69] on span "Next day" at bounding box center [324, 70] width 6 height 6
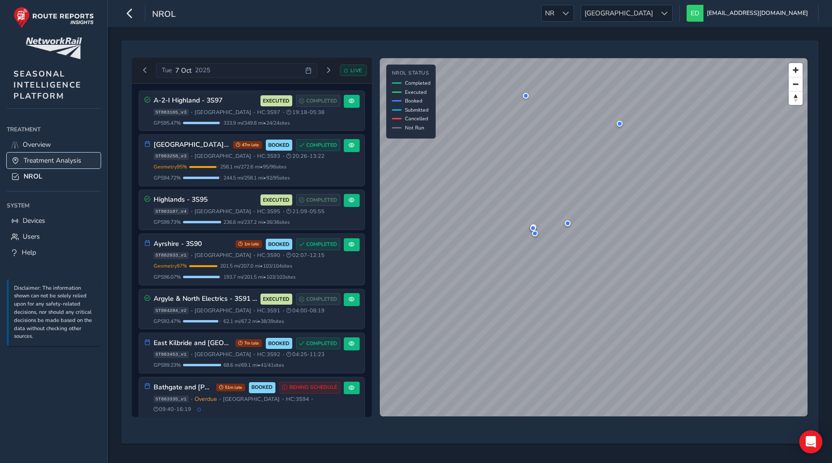
click at [72, 163] on span "Treatment Analysis" at bounding box center [53, 160] width 58 height 9
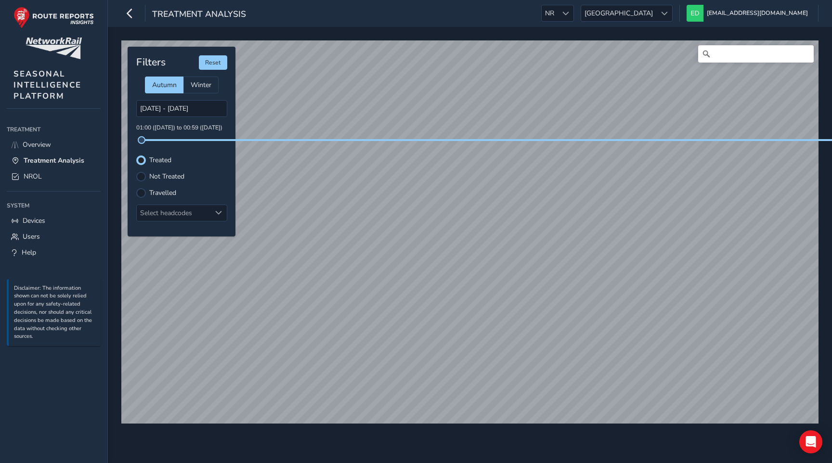
drag, startPoint x: 201, startPoint y: 141, endPoint x: 130, endPoint y: 142, distance: 70.3
click at [130, 142] on div "Filters Reset Autumn Winter 06/10/2025 - 07/10/2025 00:00 (06 Oct) to 00:59 (08…" at bounding box center [182, 142] width 108 height 190
click at [142, 192] on div at bounding box center [141, 193] width 10 height 10
click at [656, 14] on span "[GEOGRAPHIC_DATA]" at bounding box center [618, 13] width 75 height 16
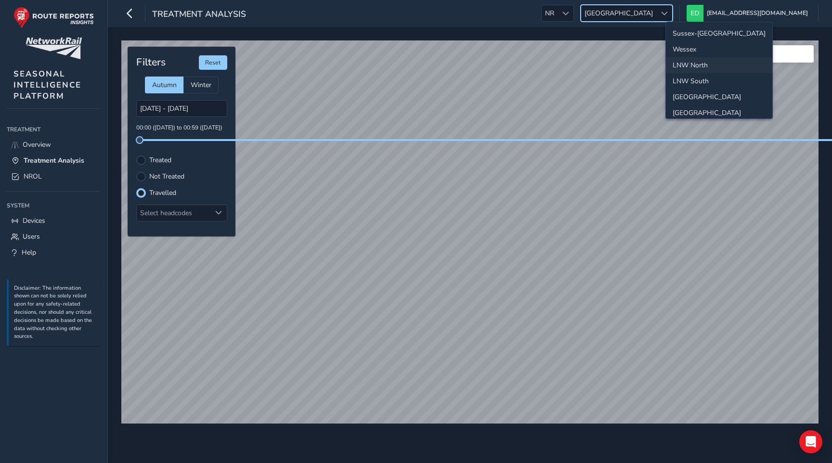
scroll to position [34, 0]
click at [686, 66] on li "[GEOGRAPHIC_DATA]" at bounding box center [719, 63] width 106 height 16
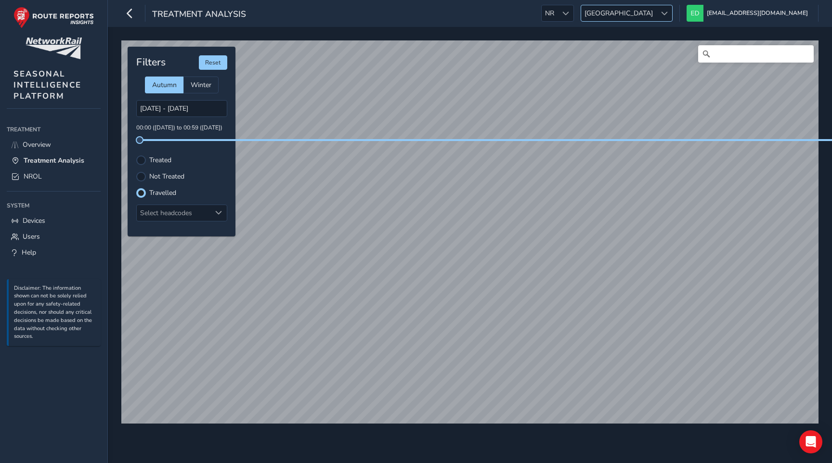
click at [656, 12] on span "[GEOGRAPHIC_DATA]" at bounding box center [618, 13] width 75 height 16
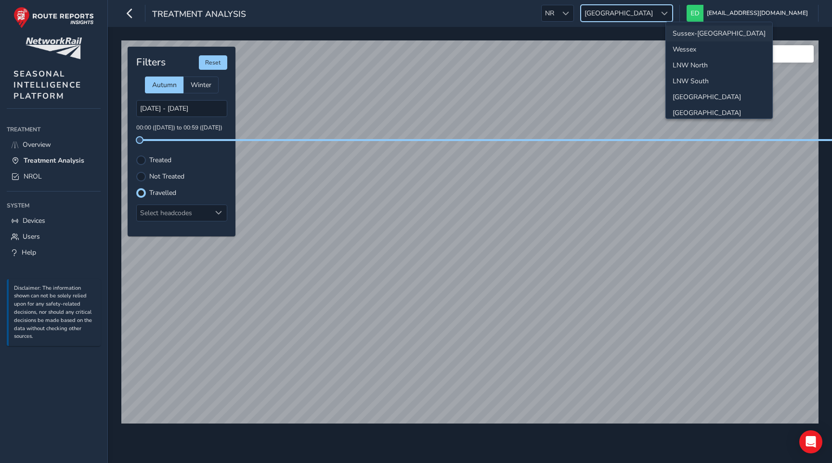
click at [693, 34] on li "Sussex-[GEOGRAPHIC_DATA]" at bounding box center [719, 34] width 106 height 16
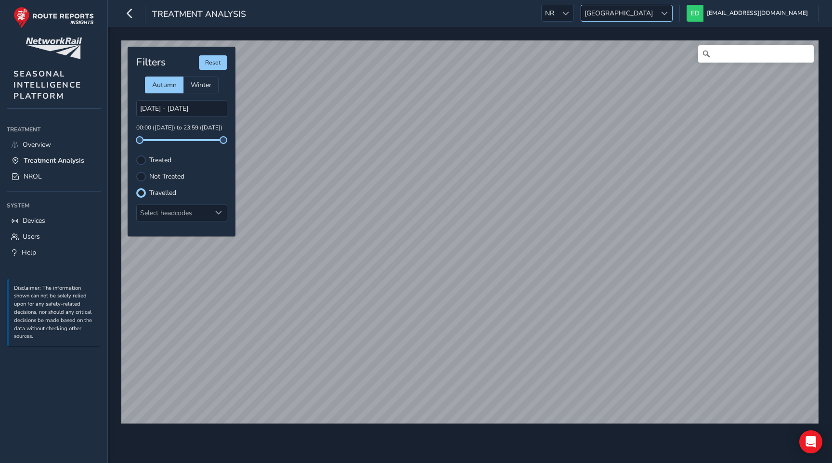
click at [656, 8] on span "[GEOGRAPHIC_DATA]" at bounding box center [618, 13] width 75 height 16
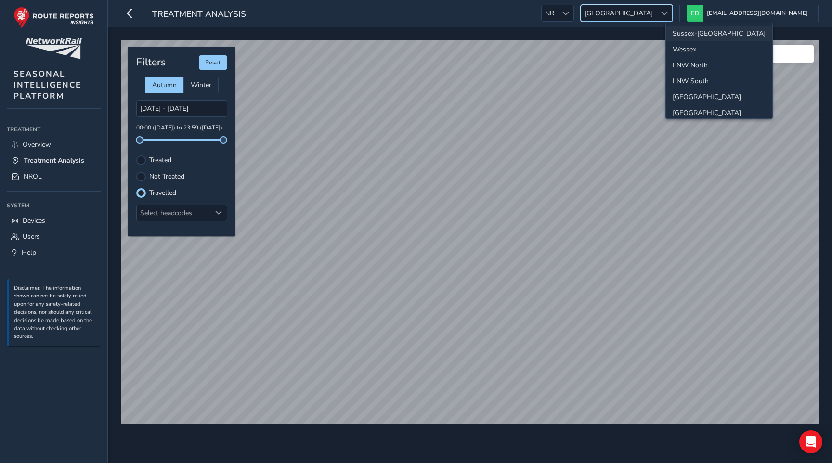
click at [697, 36] on li "Sussex-[GEOGRAPHIC_DATA]" at bounding box center [719, 34] width 106 height 16
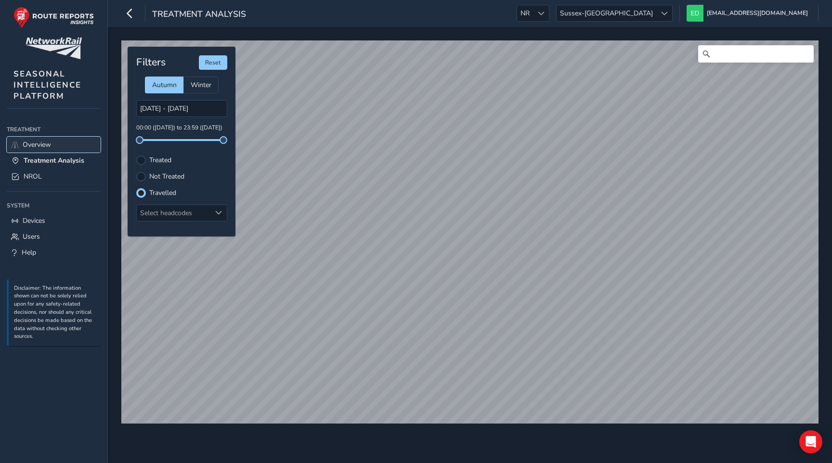
click at [36, 143] on span "Overview" at bounding box center [37, 144] width 28 height 9
